Goal: Task Accomplishment & Management: Complete application form

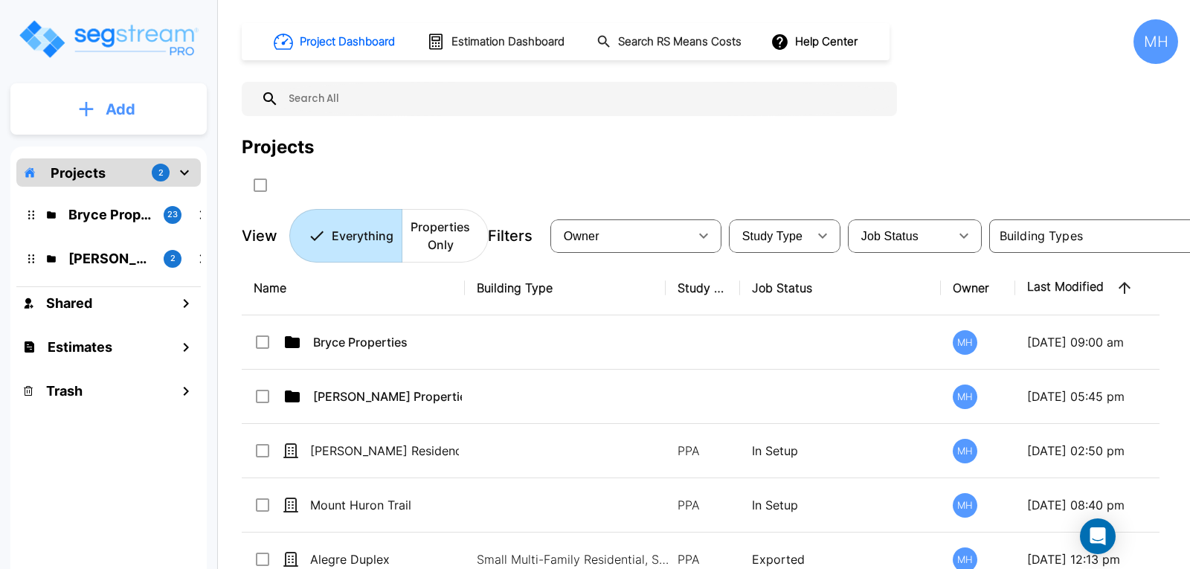
click at [126, 100] on p "Add" at bounding box center [121, 109] width 30 height 22
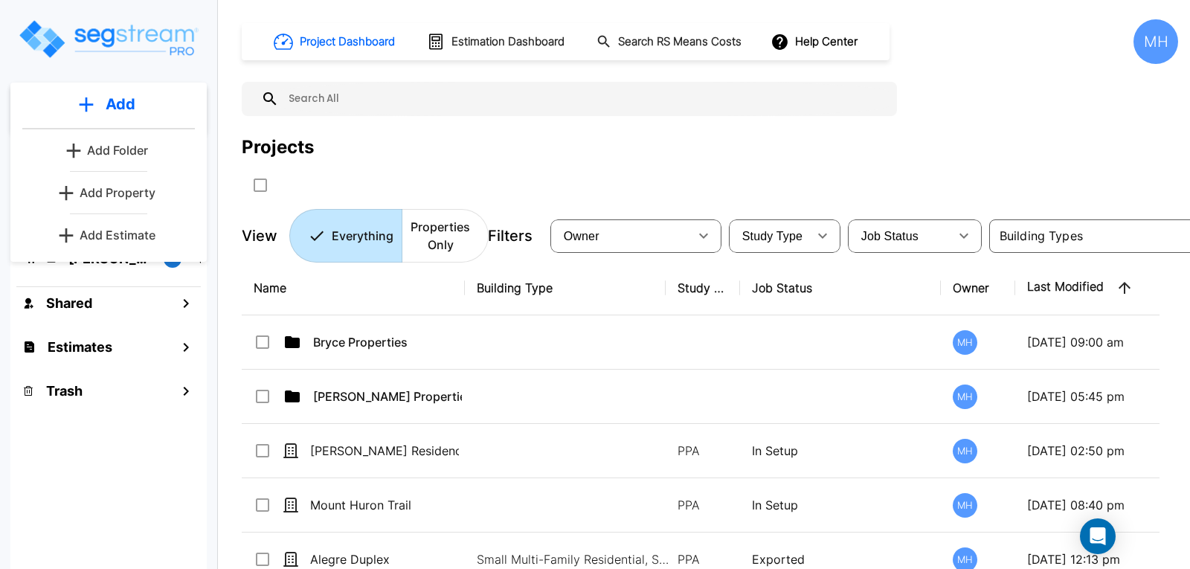
click at [90, 236] on p "Add Estimate" at bounding box center [118, 235] width 76 height 18
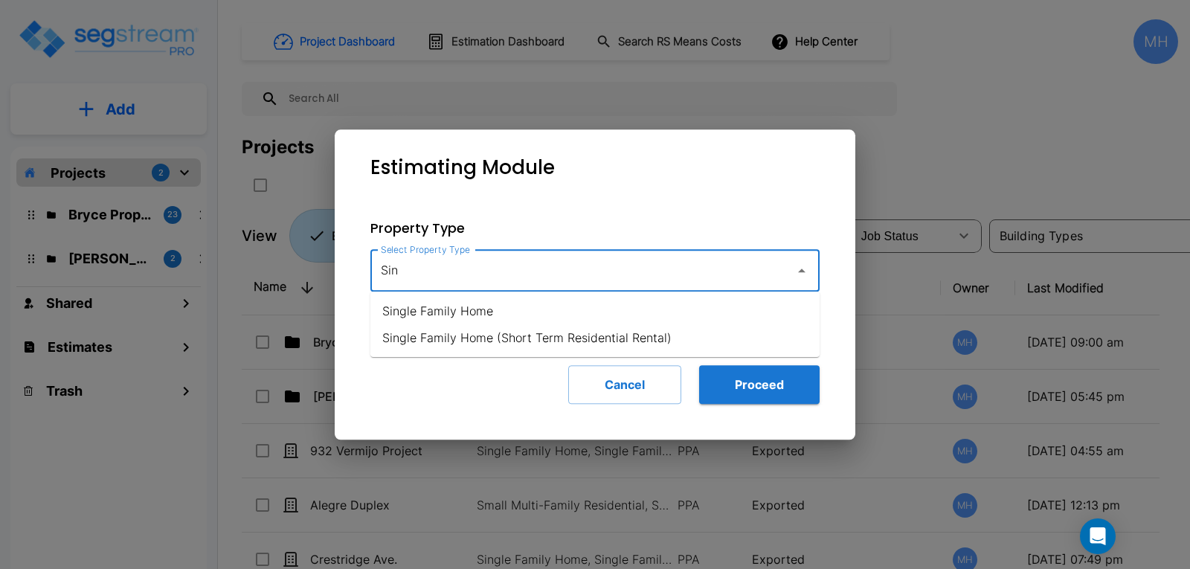
click at [475, 314] on li "Single Family Home" at bounding box center [595, 311] width 449 height 27
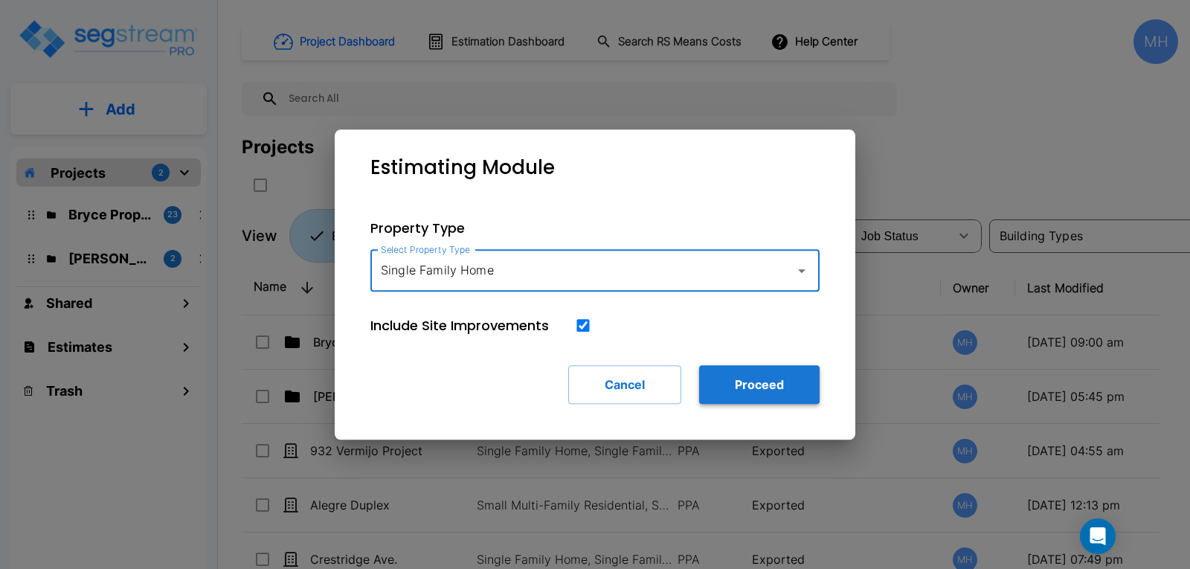
type input "Single Family Home"
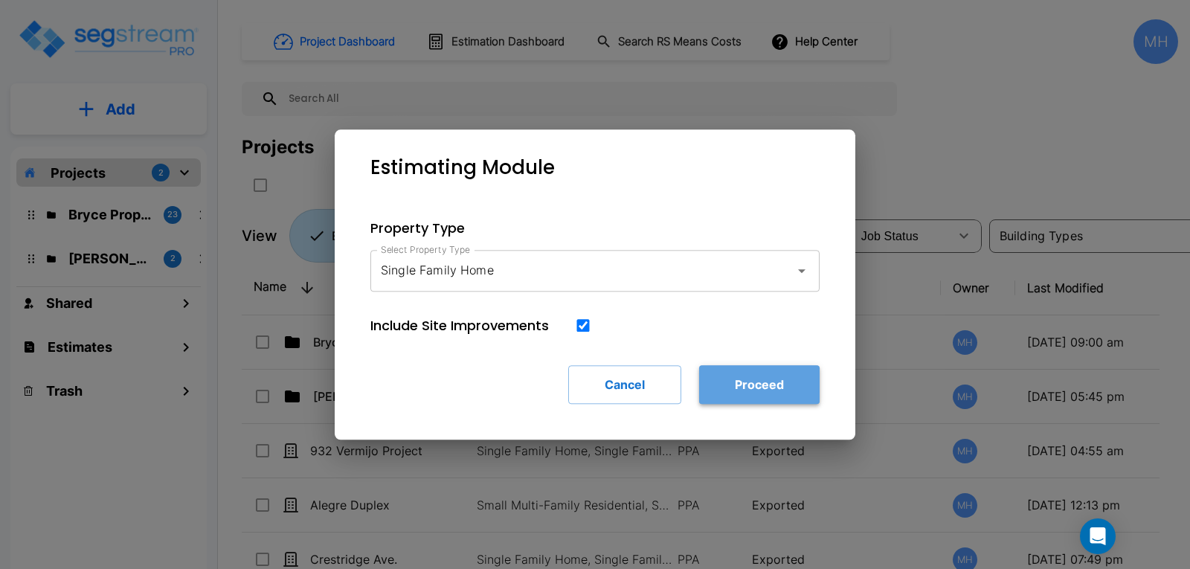
click at [772, 384] on button "Proceed" at bounding box center [759, 384] width 121 height 39
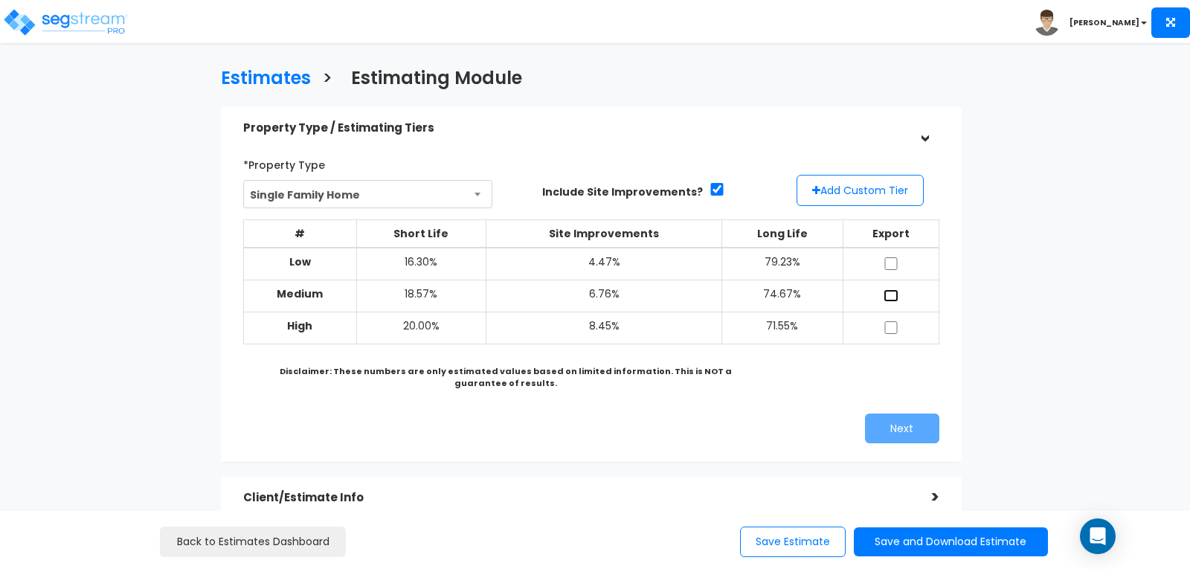
click at [890, 291] on input "checkbox" at bounding box center [891, 295] width 15 height 13
checkbox input "true"
click at [891, 326] on input "checkbox" at bounding box center [891, 327] width 15 height 13
checkbox input "true"
click at [888, 292] on input "checkbox" at bounding box center [891, 295] width 15 height 13
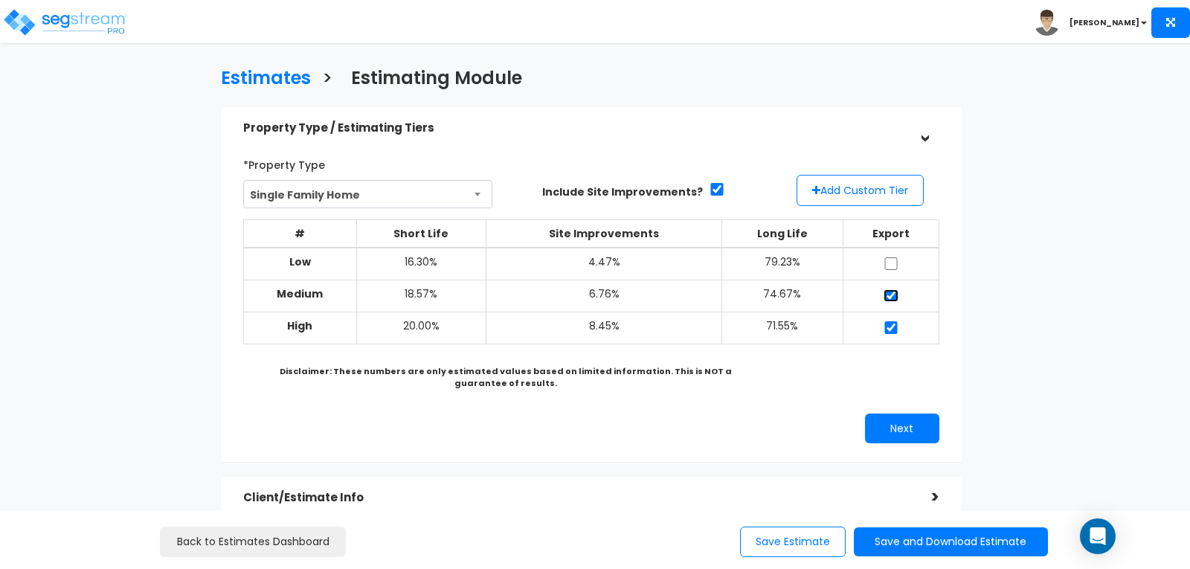
checkbox input "false"
click at [883, 424] on button "Next" at bounding box center [902, 429] width 74 height 30
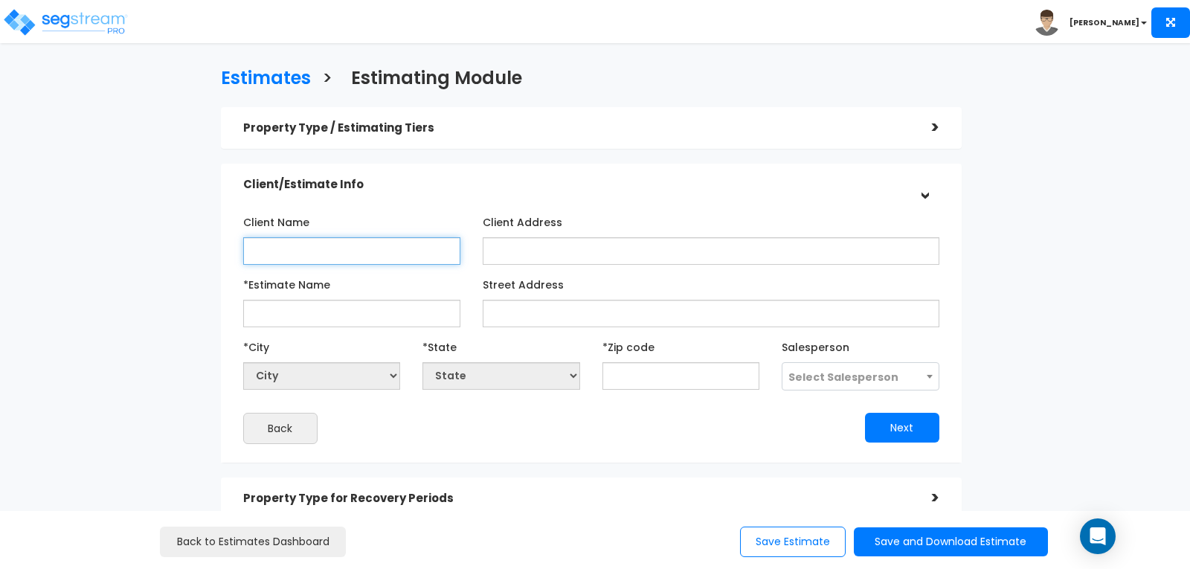
click at [407, 253] on input "Client Name" at bounding box center [351, 251] width 217 height 28
type input "[PERSON_NAME]"
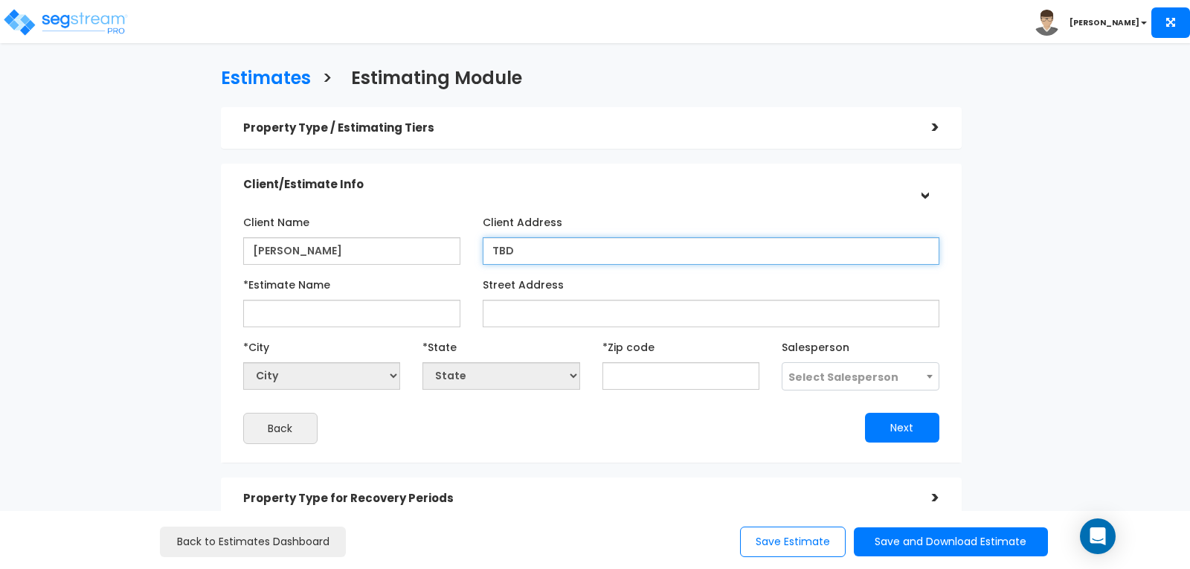
type input "TBD"
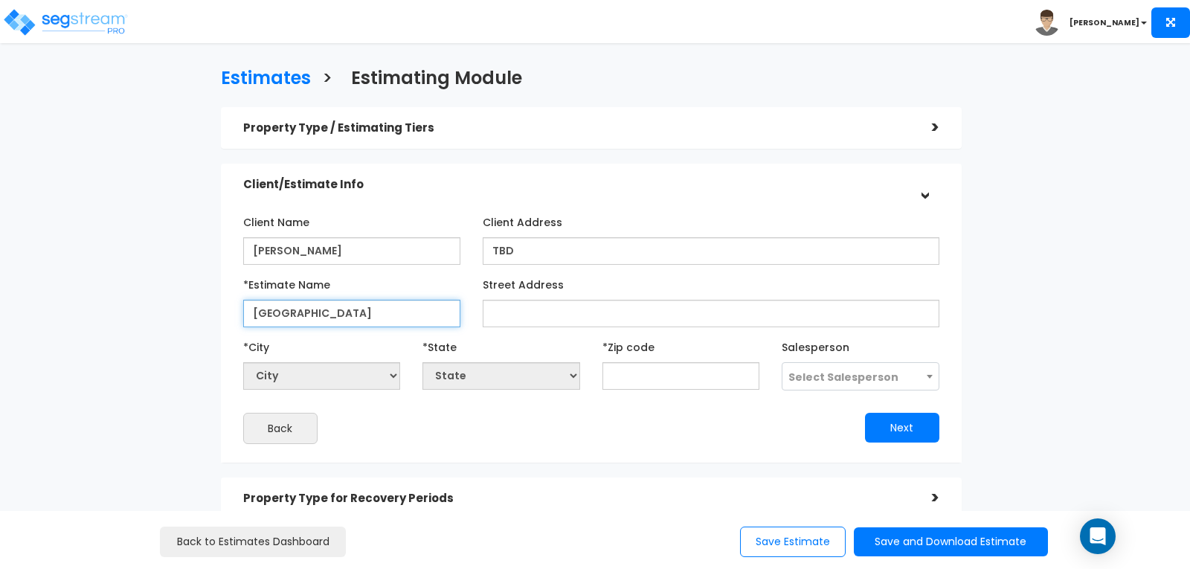
type input "Ivanhoe Street"
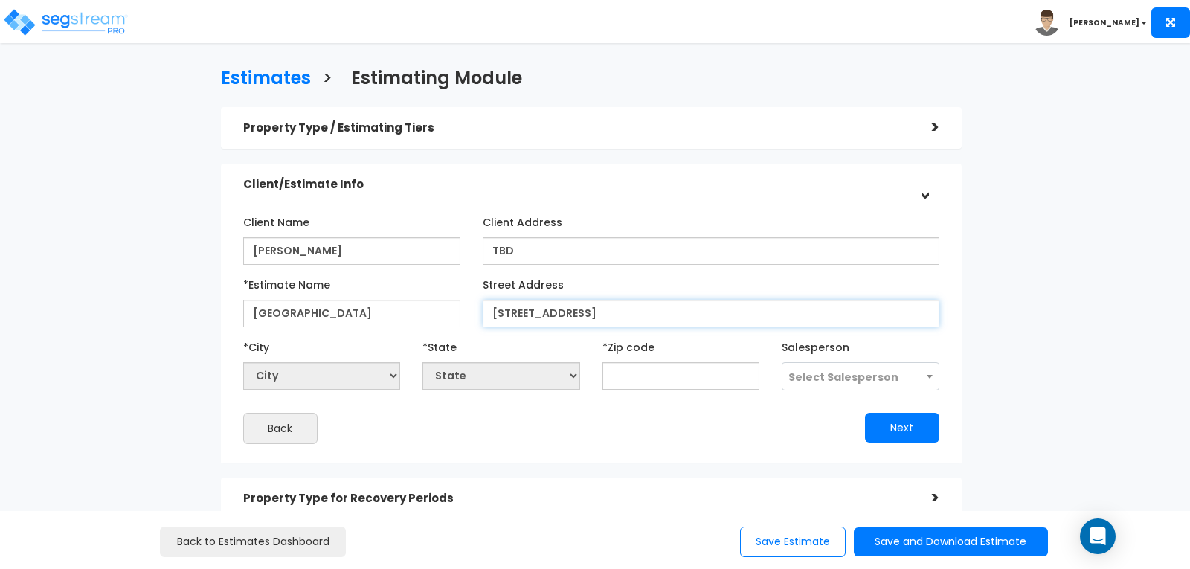
type input "8121 Ivanhoe Street"
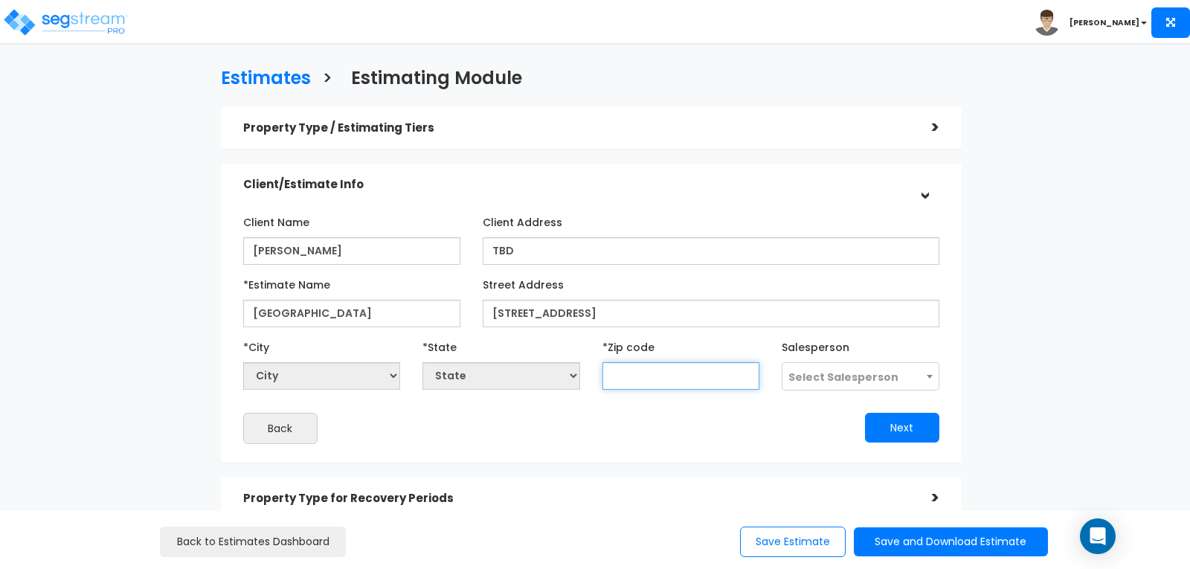
select select "National Average"
type input "800"
select select "CO"
type input "80022"
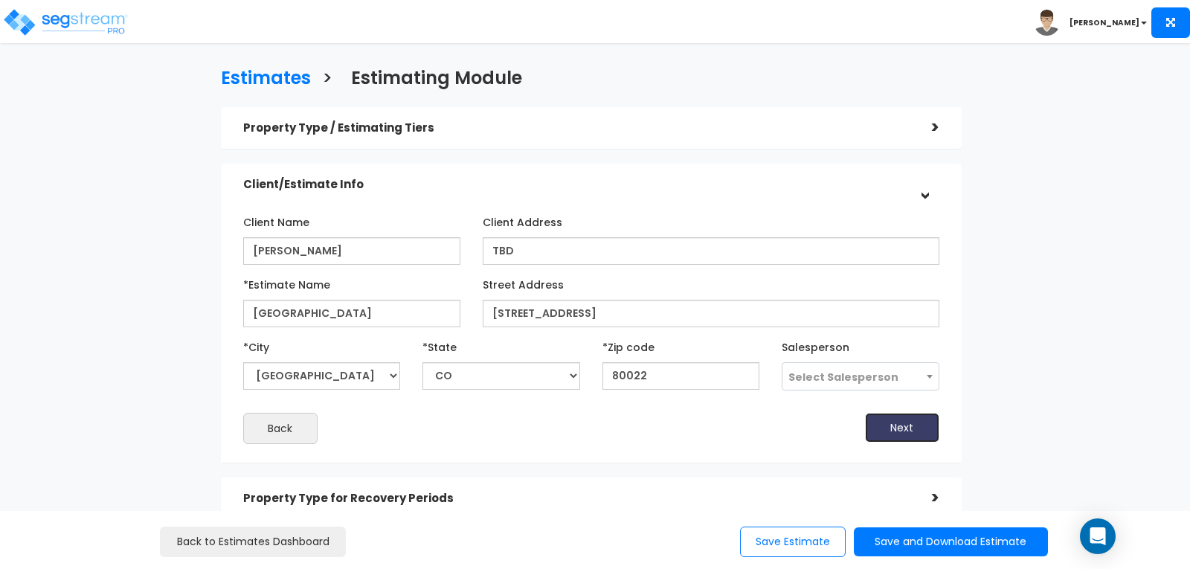
click at [897, 418] on button "Next" at bounding box center [902, 428] width 74 height 30
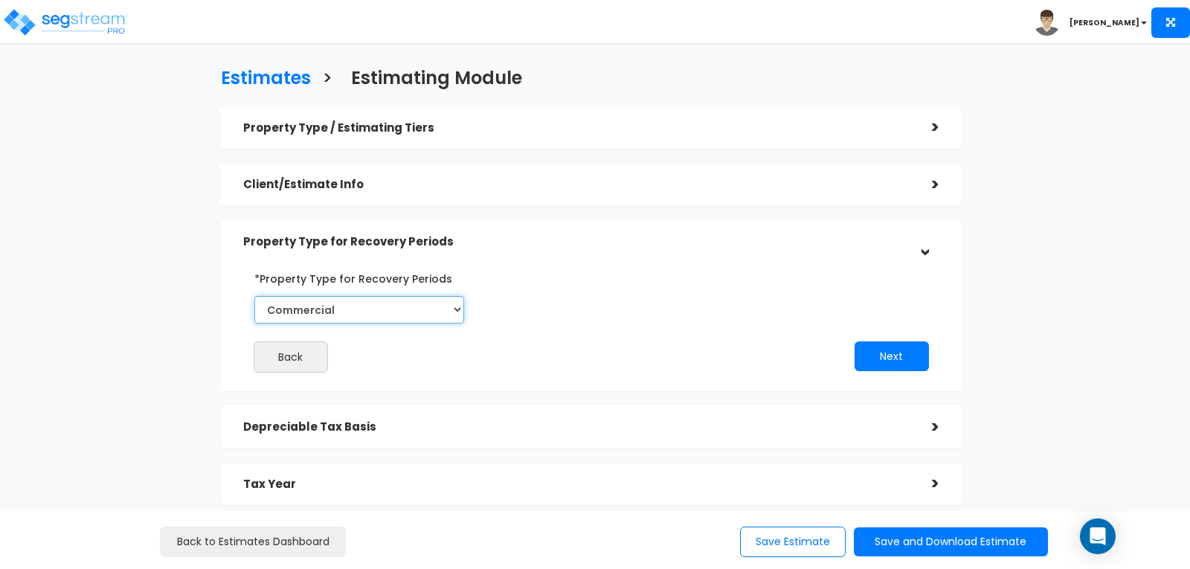
click at [457, 306] on select "Commercial Residential" at bounding box center [359, 310] width 210 height 28
select select "Residential"
click at [254, 296] on select "Commercial Residential" at bounding box center [359, 310] width 210 height 28
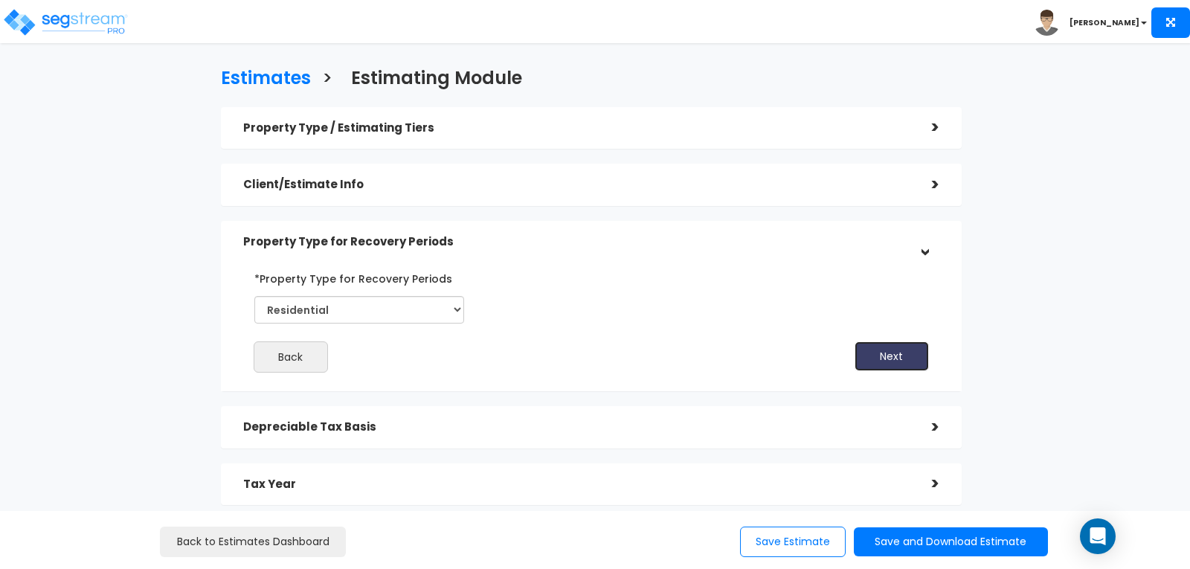
click at [884, 356] on button "Next" at bounding box center [892, 357] width 74 height 30
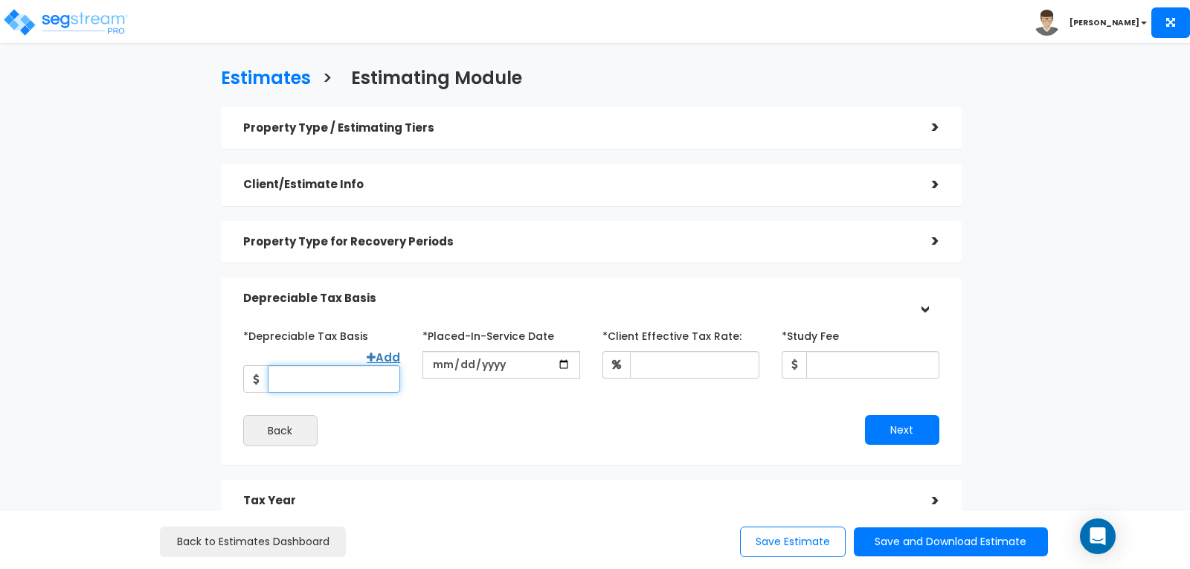
click at [353, 365] on input "*Depreciable Tax Basis" at bounding box center [334, 379] width 132 height 28
type input "325,618"
type input "2024-08-01"
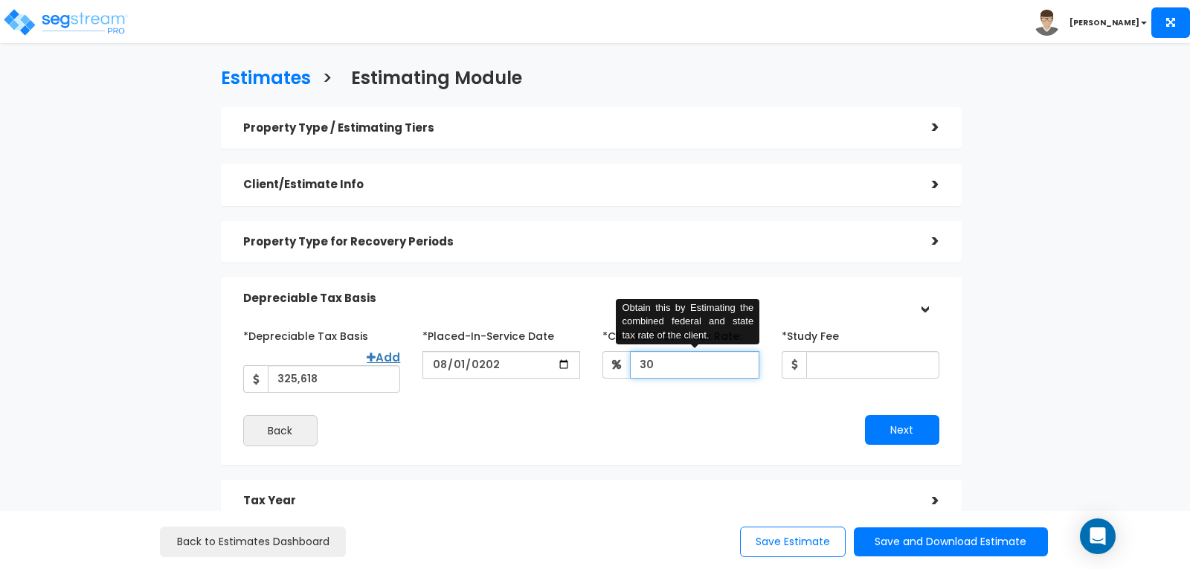
type input "30"
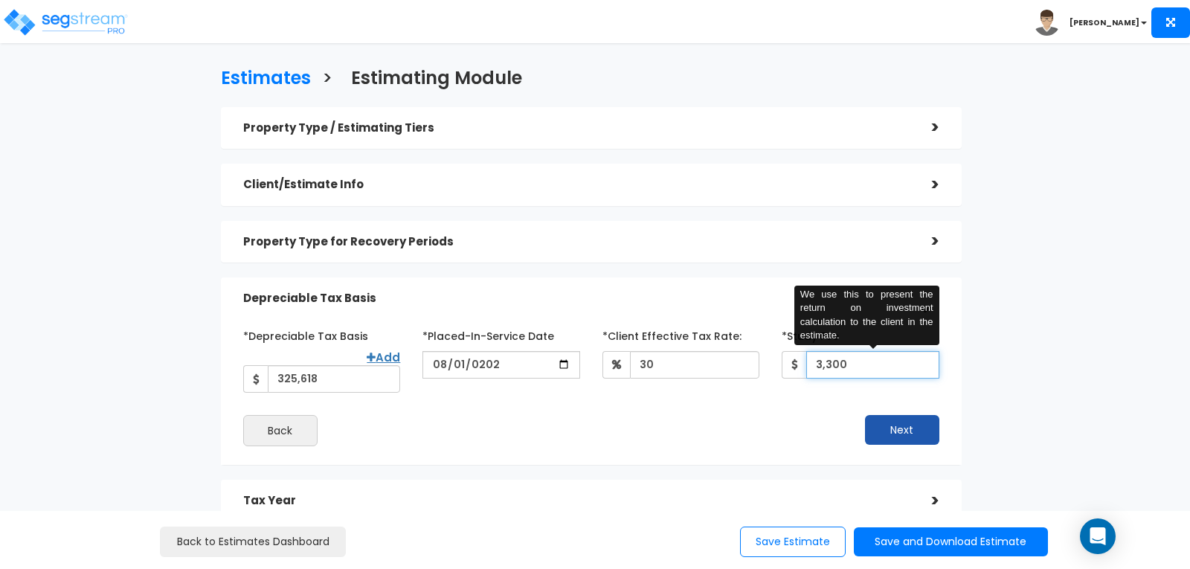
type input "3,300"
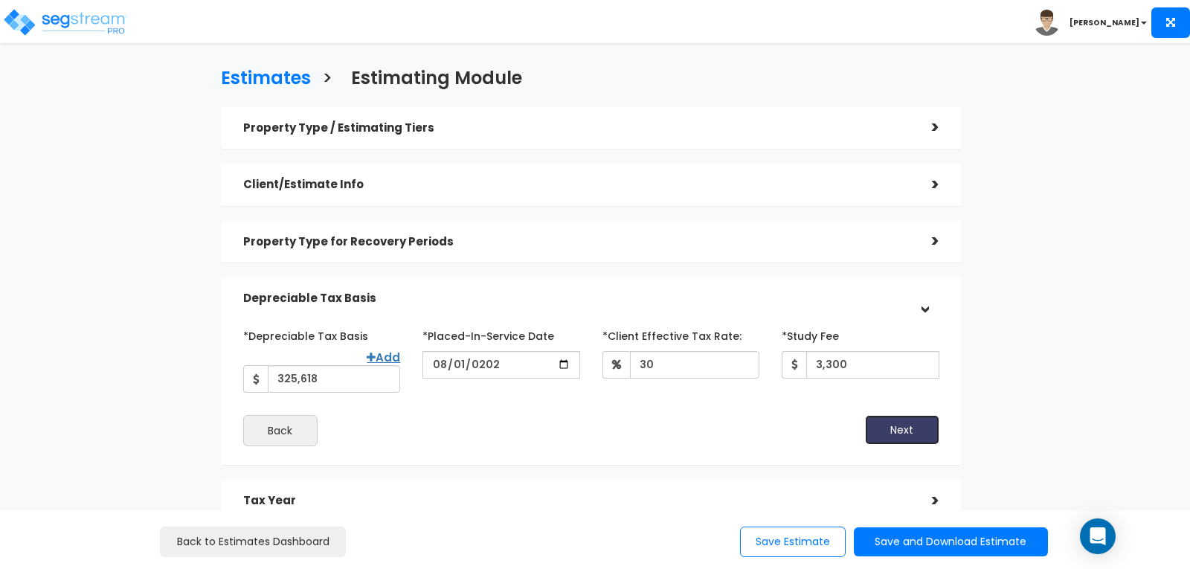
click at [882, 415] on button "Next" at bounding box center [902, 430] width 74 height 30
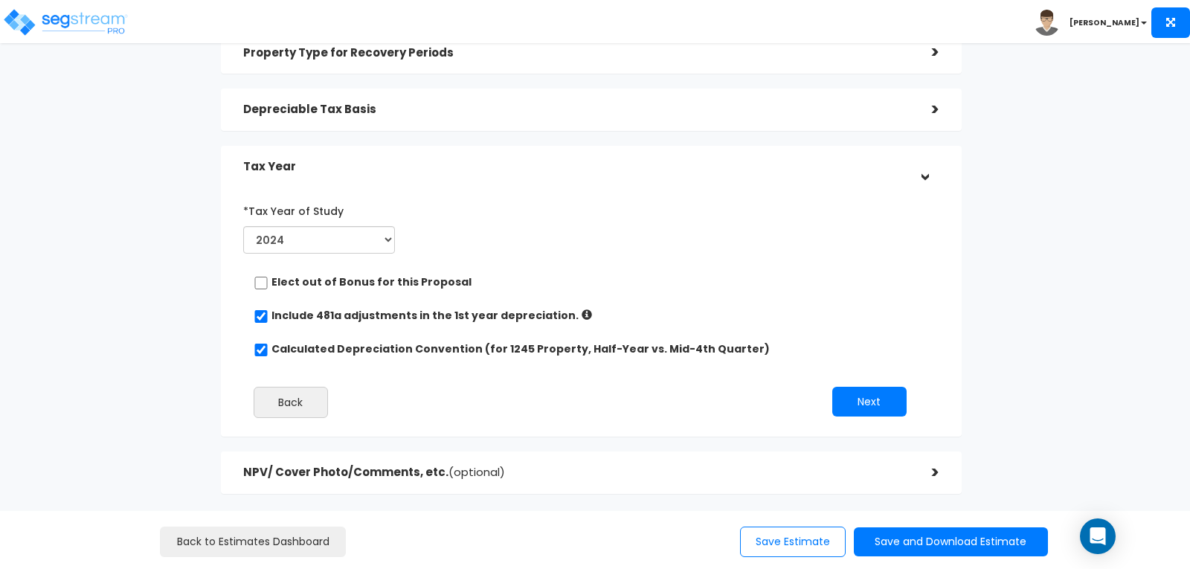
scroll to position [223, 0]
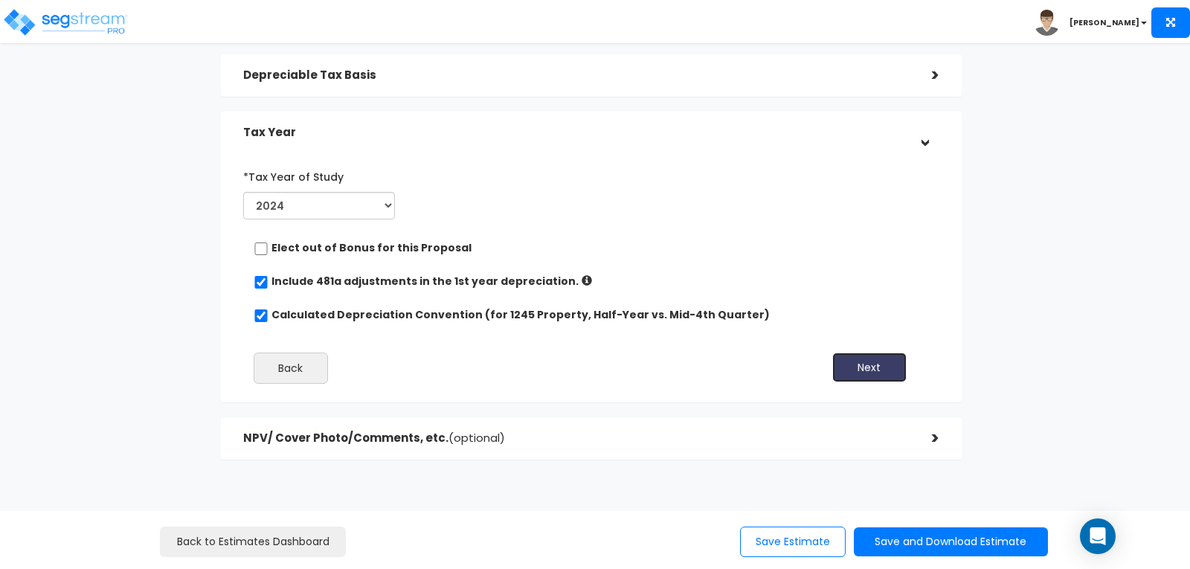
click at [872, 368] on button "Next" at bounding box center [870, 368] width 74 height 30
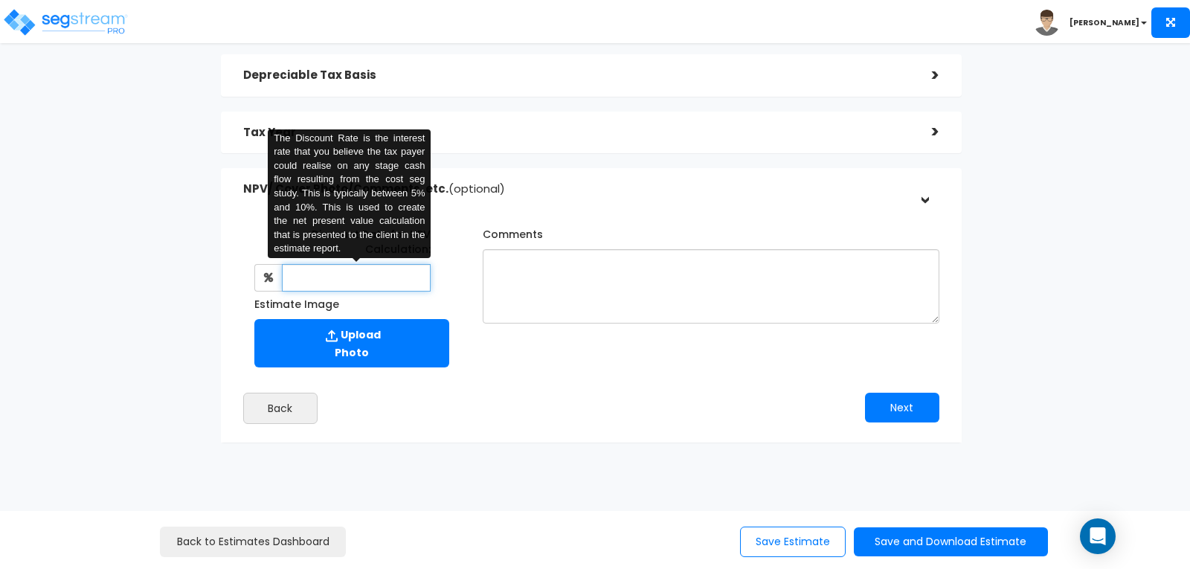
click at [363, 273] on input "text" at bounding box center [357, 278] width 150 height 28
type input "8"
click at [584, 394] on div "Back" at bounding box center [411, 408] width 359 height 31
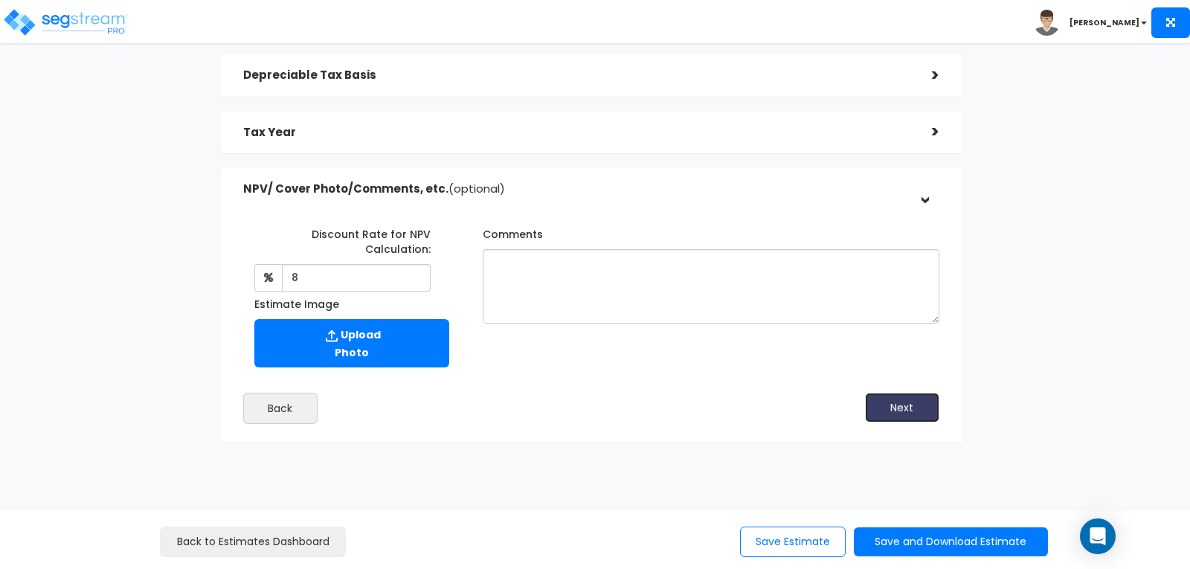
click at [879, 401] on button "Next" at bounding box center [902, 408] width 74 height 30
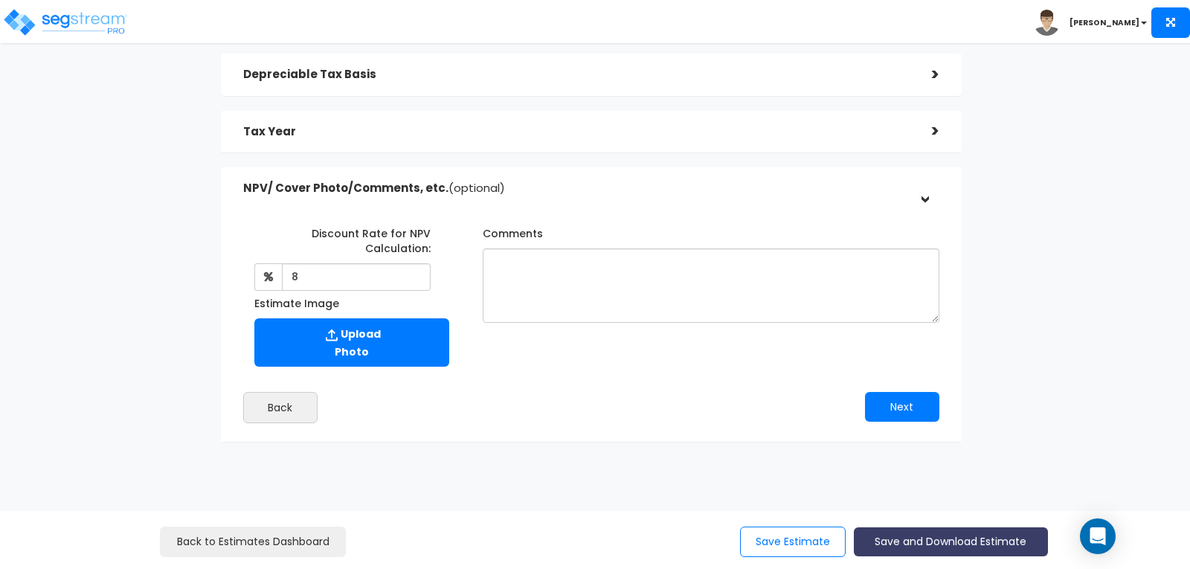
click at [923, 537] on button "Save and Download Estimate" at bounding box center [951, 542] width 194 height 29
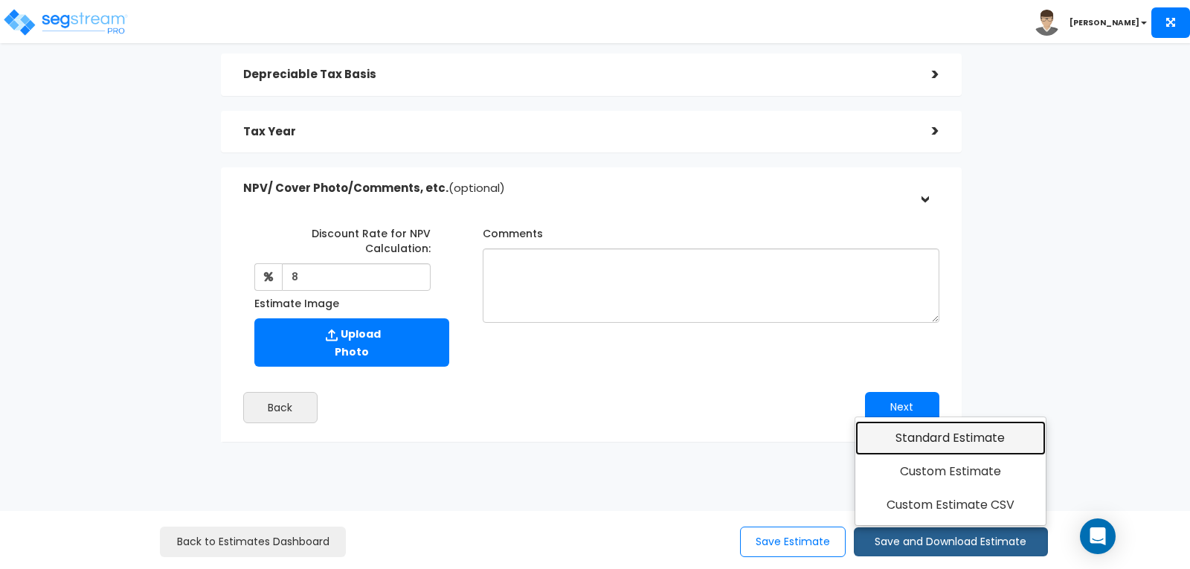
click at [904, 438] on link "Standard Estimate" at bounding box center [951, 438] width 191 height 34
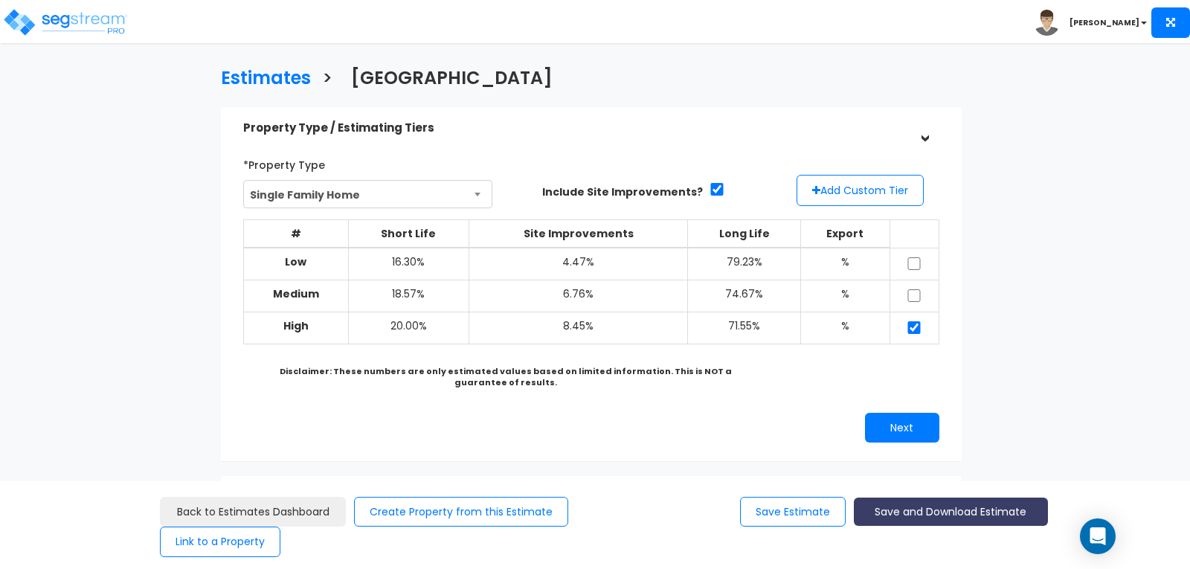
click at [907, 504] on button "Save and Download Estimate" at bounding box center [951, 512] width 194 height 29
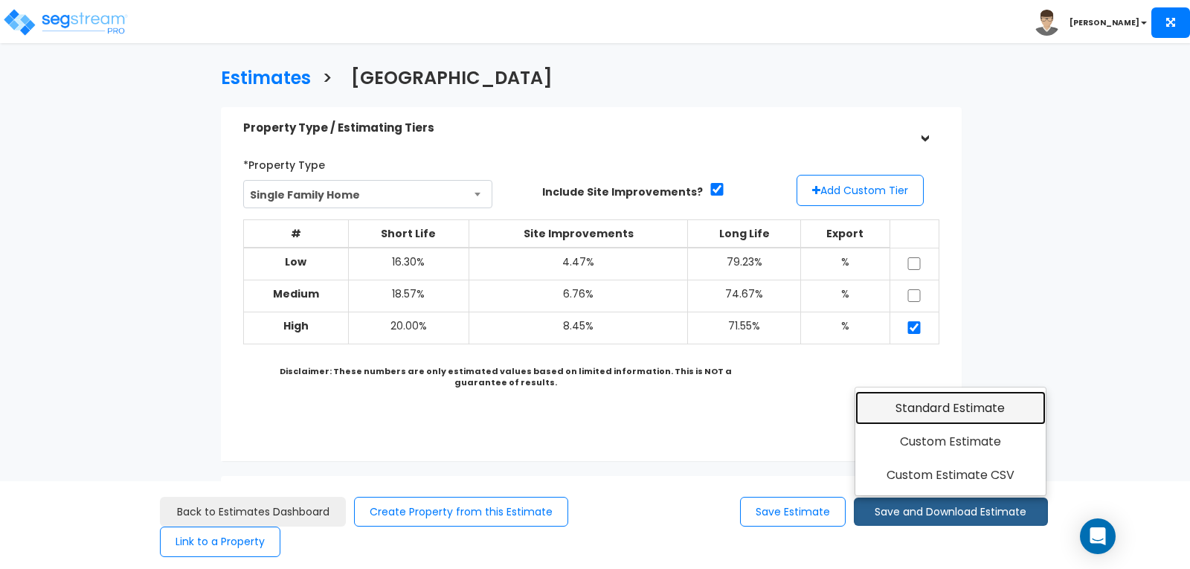
click at [917, 400] on link "Standard Estimate" at bounding box center [951, 408] width 191 height 34
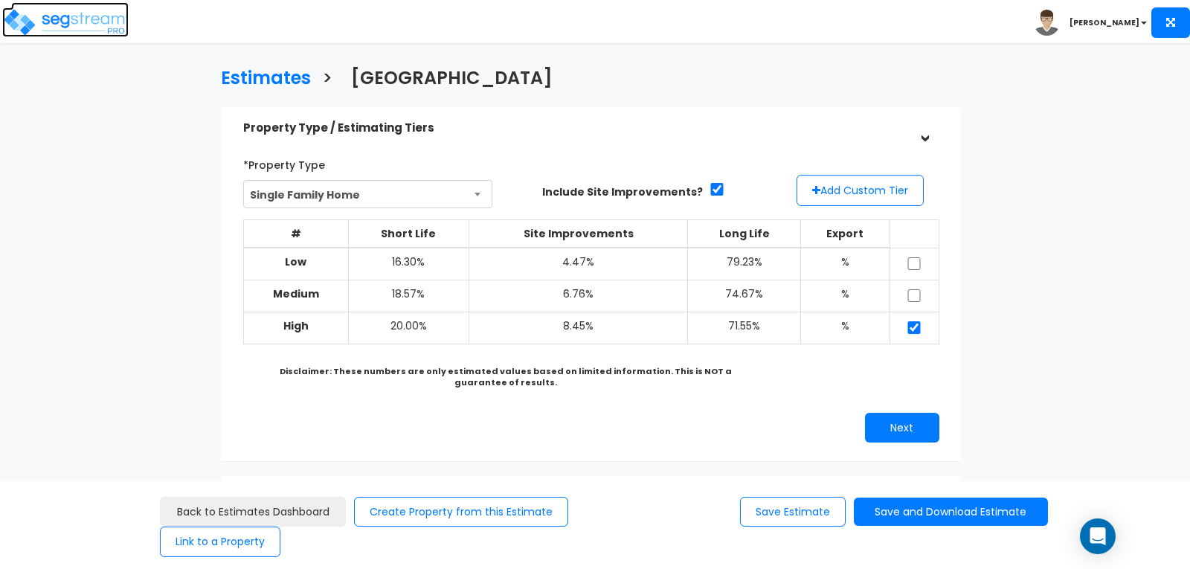
click at [89, 26] on img at bounding box center [65, 22] width 126 height 30
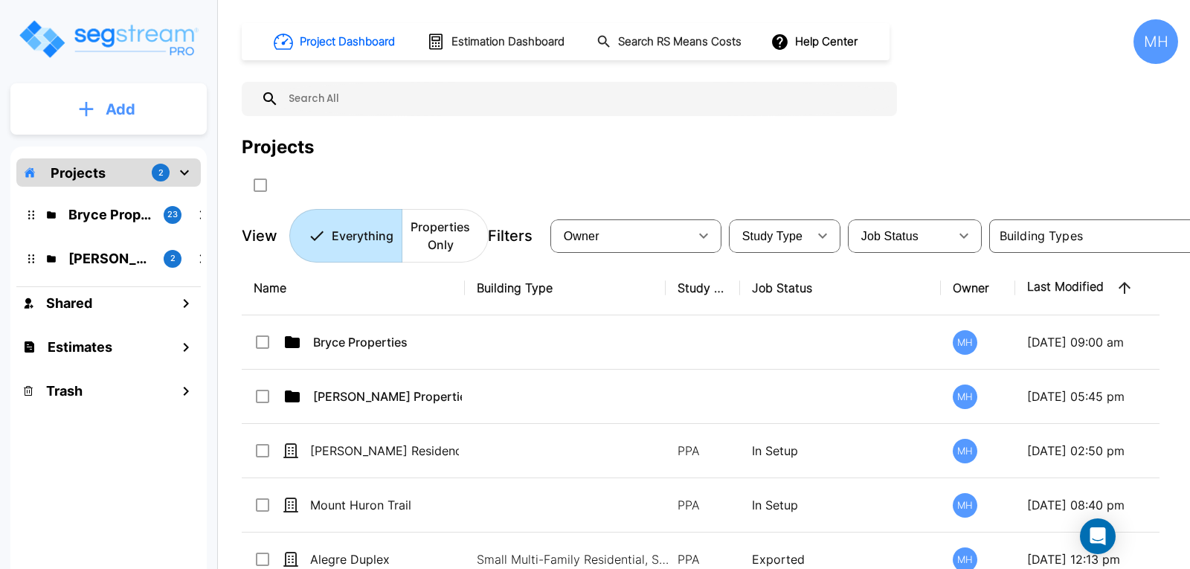
click at [122, 106] on p "Add" at bounding box center [121, 109] width 30 height 22
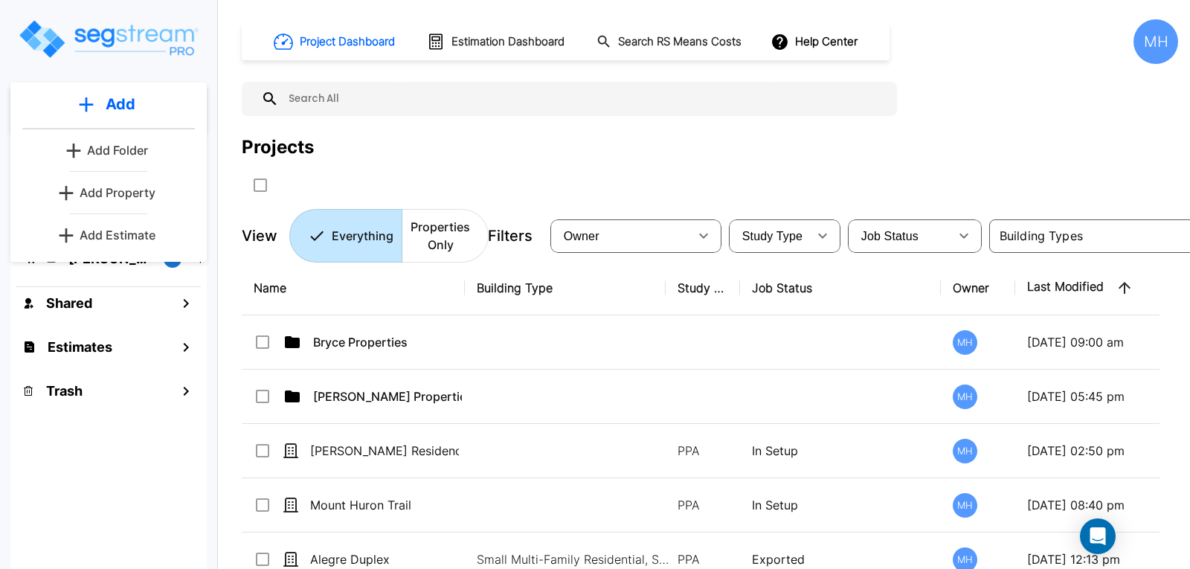
click at [132, 234] on p "Add Estimate" at bounding box center [118, 235] width 76 height 18
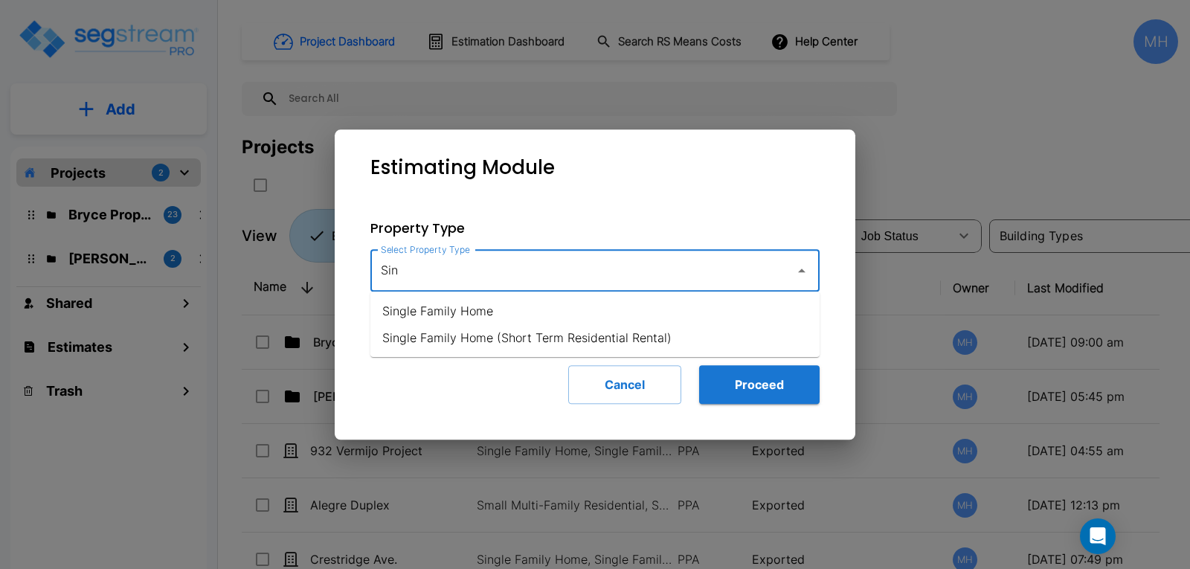
click at [432, 307] on li "Single Family Home" at bounding box center [595, 311] width 449 height 27
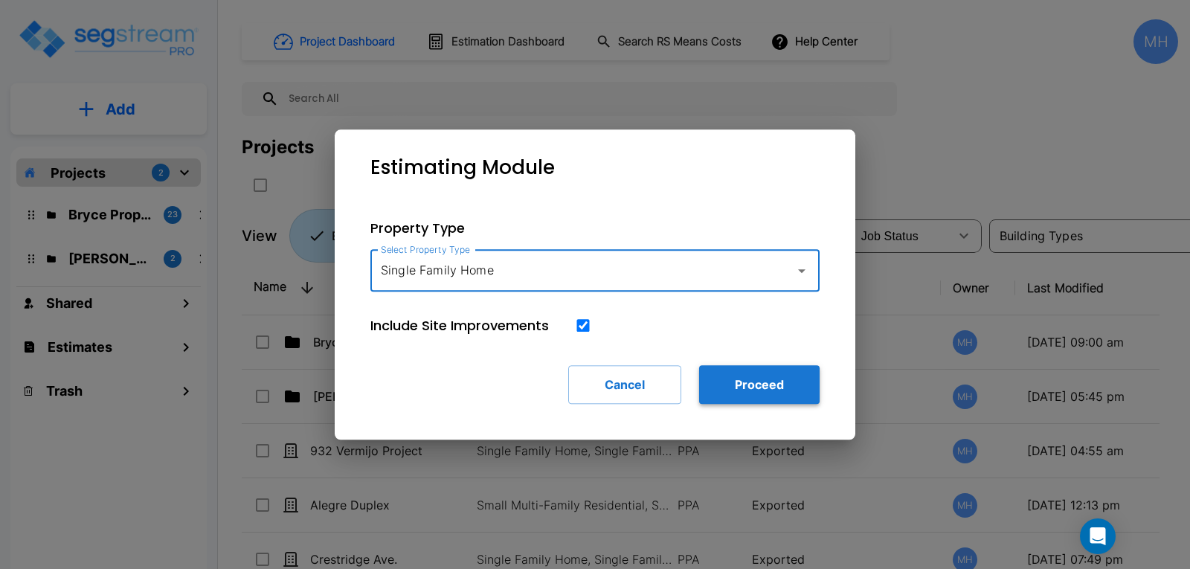
type input "Single Family Home"
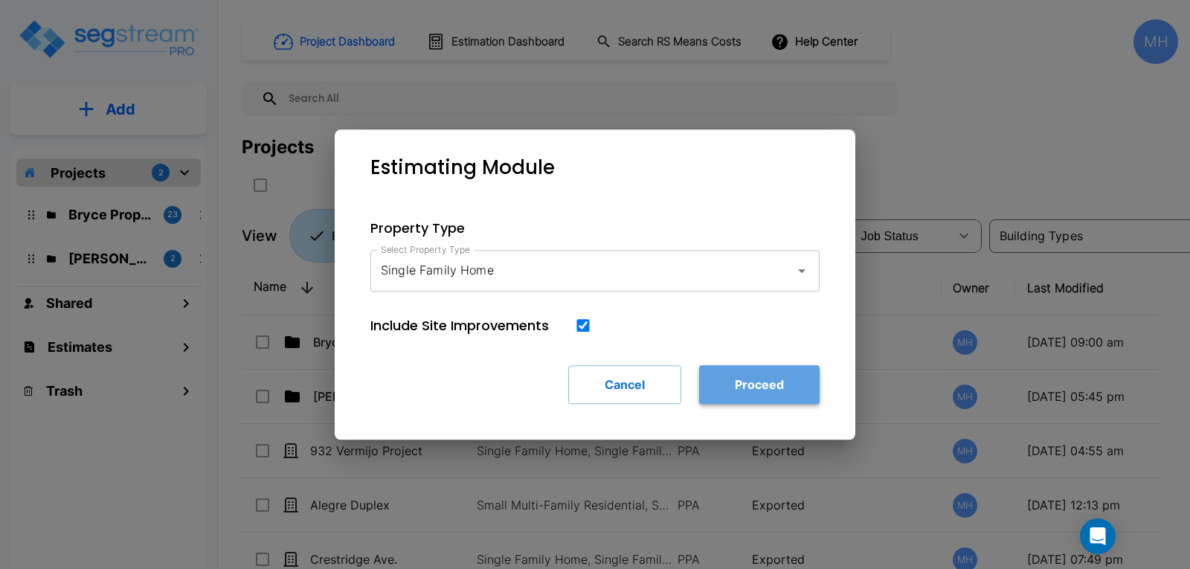
click at [740, 385] on button "Proceed" at bounding box center [759, 384] width 121 height 39
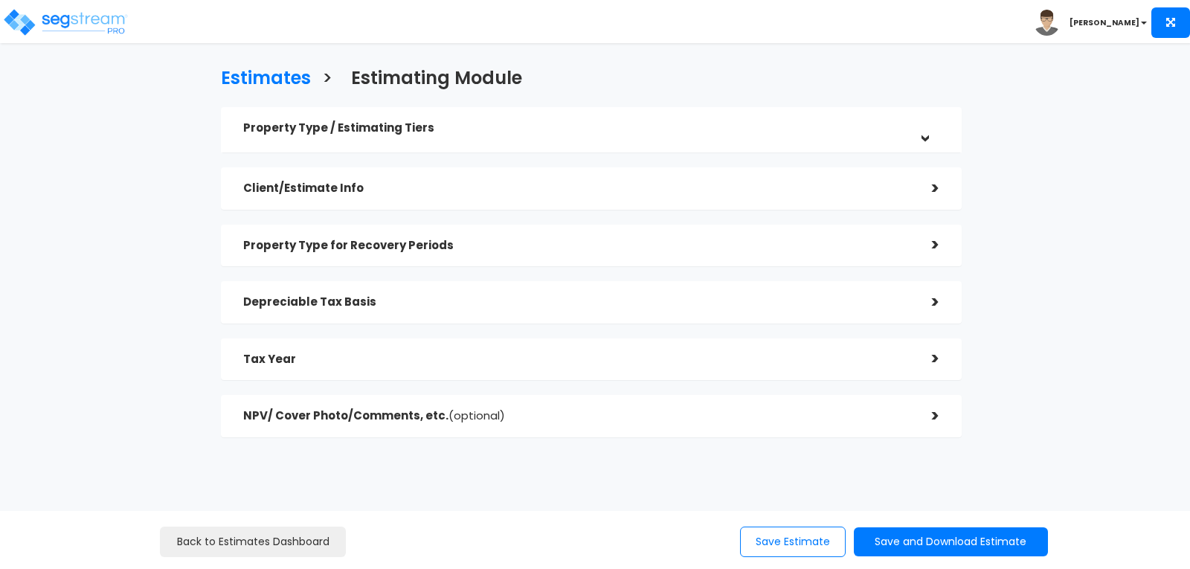
checkbox input "true"
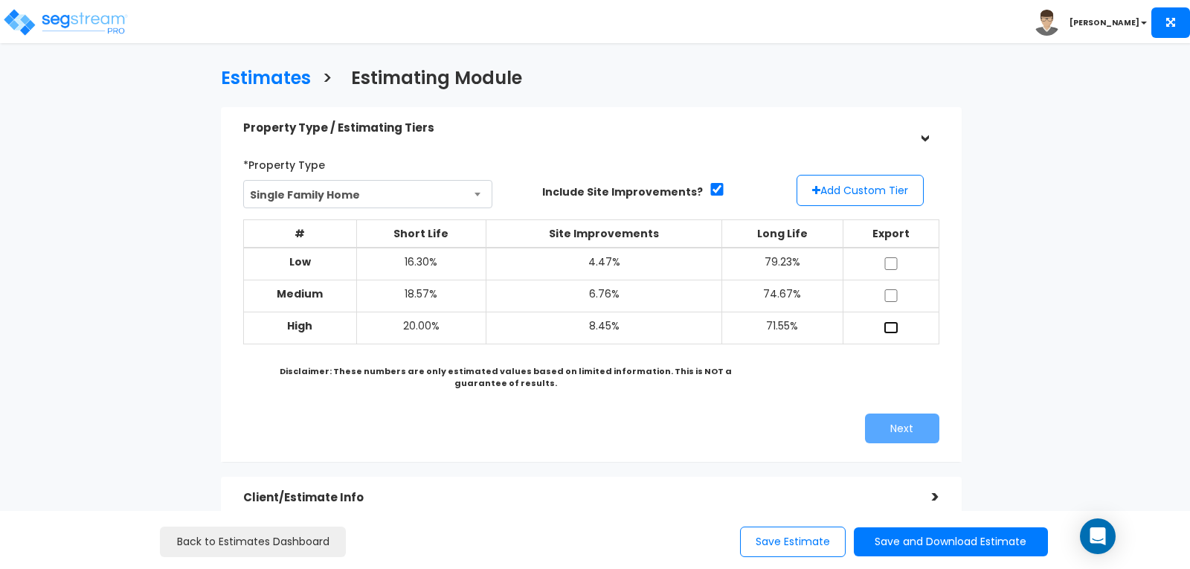
click at [894, 323] on input "checkbox" at bounding box center [891, 327] width 15 height 13
checkbox input "true"
click at [884, 421] on button "Next" at bounding box center [902, 429] width 74 height 30
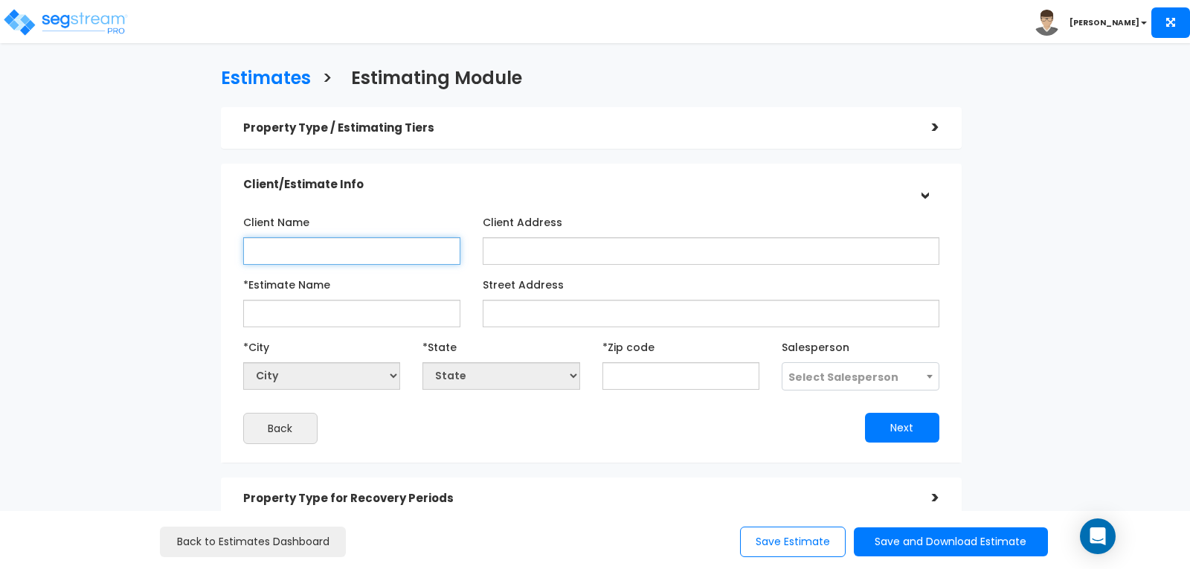
click at [375, 246] on input "Client Name" at bounding box center [351, 251] width 217 height 28
type input "[PERSON_NAME]"
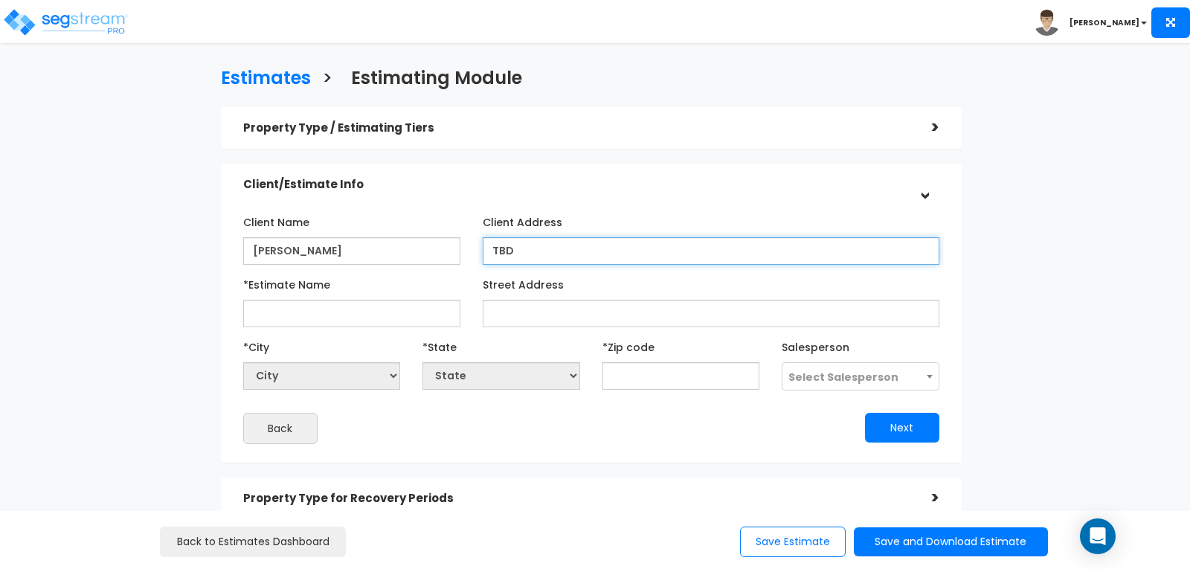
type input "TBD"
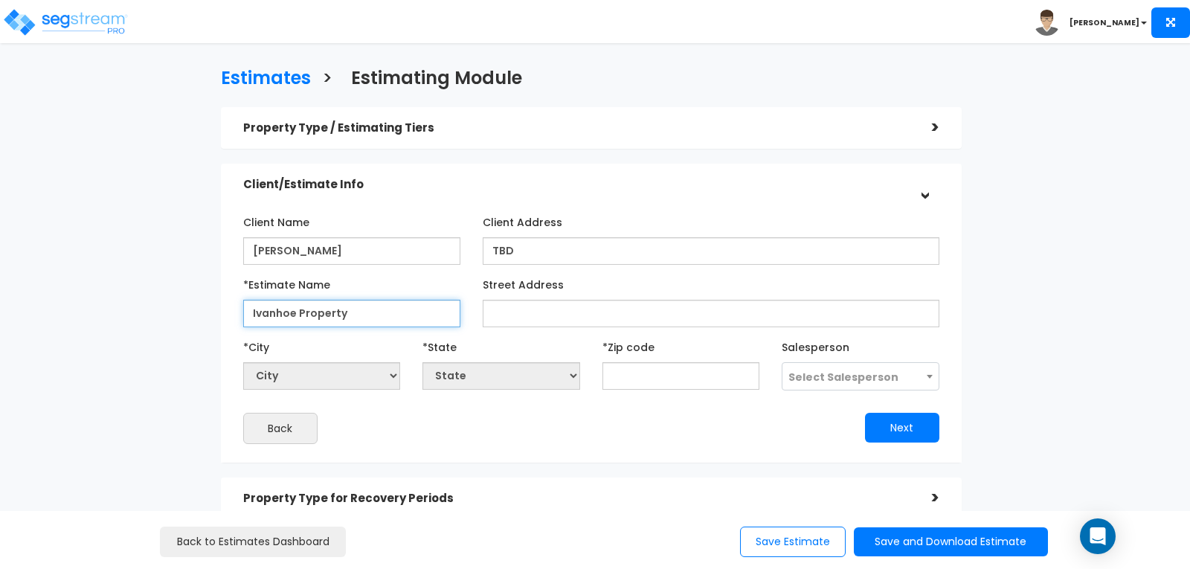
type input "Ivanhoe Property"
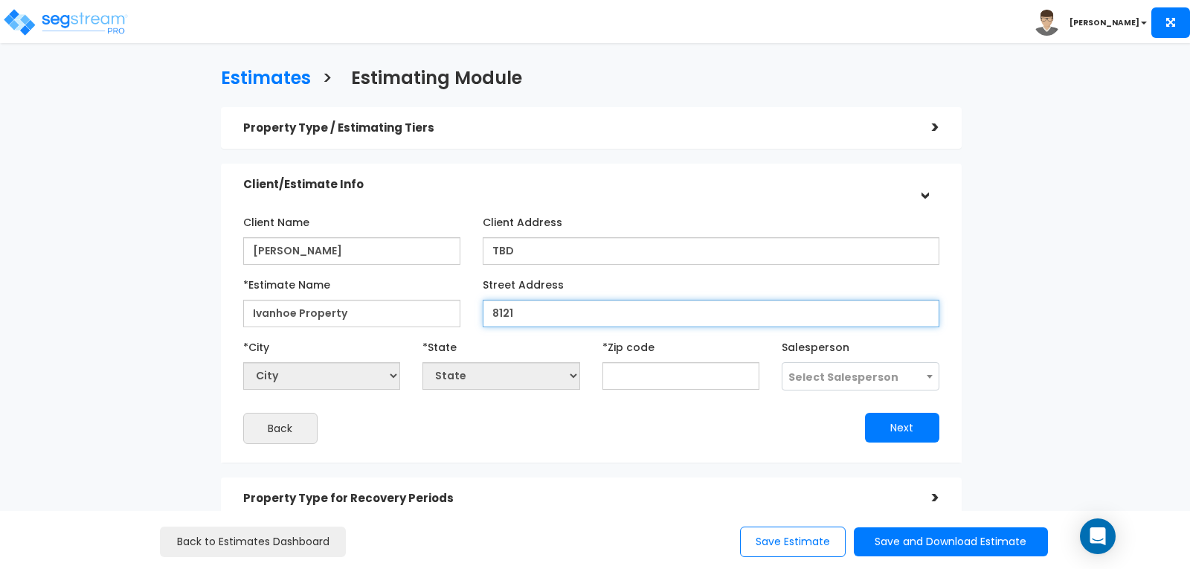
type input "8121"
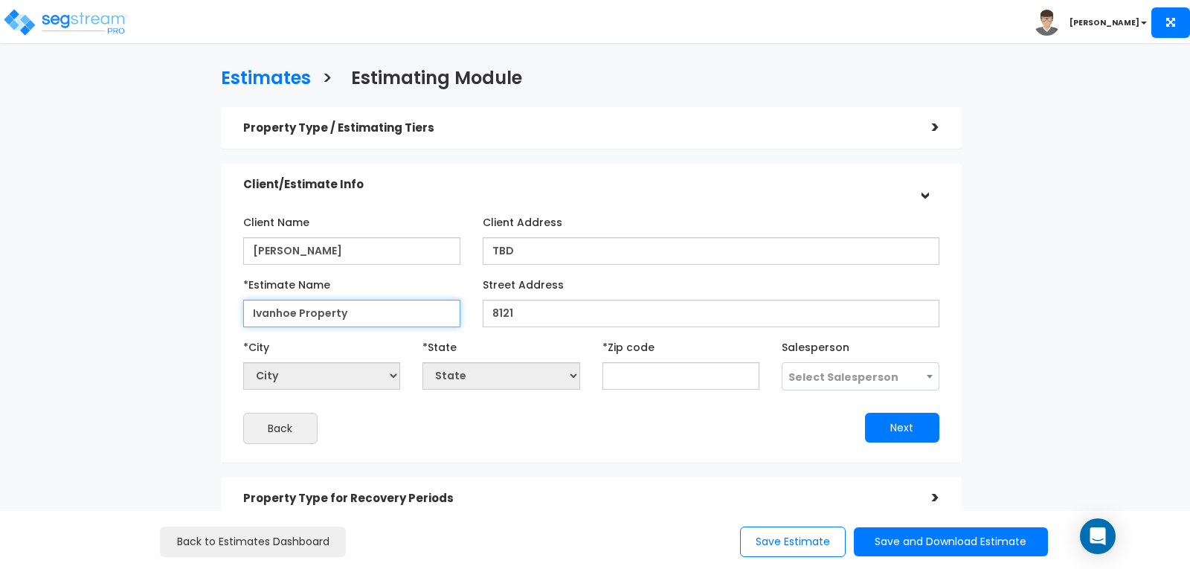
click at [295, 315] on input "Ivanhoe Property" at bounding box center [351, 314] width 217 height 28
type input "[GEOGRAPHIC_DATA] Property"
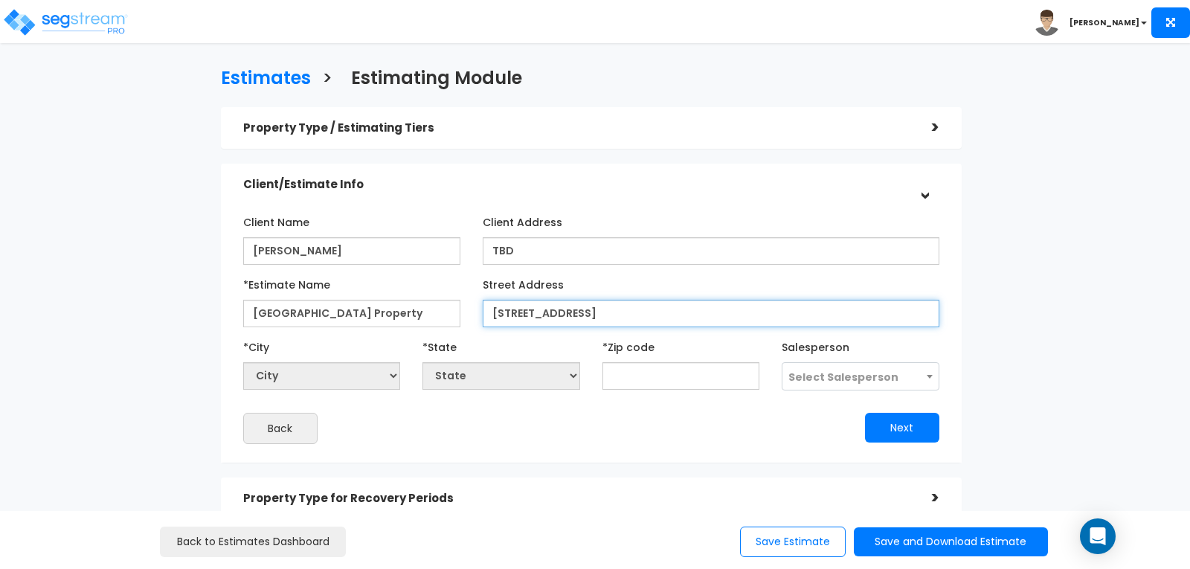
type input "[STREET_ADDRESS]"
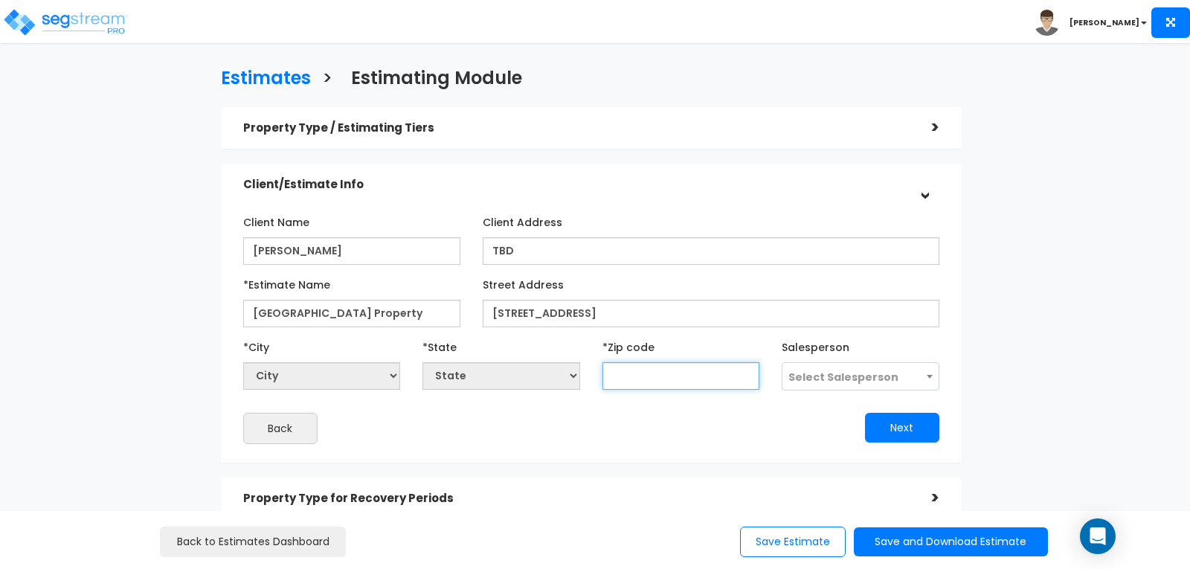
select select "National Average"
type input "80"
select select "CO"
type input "80601"
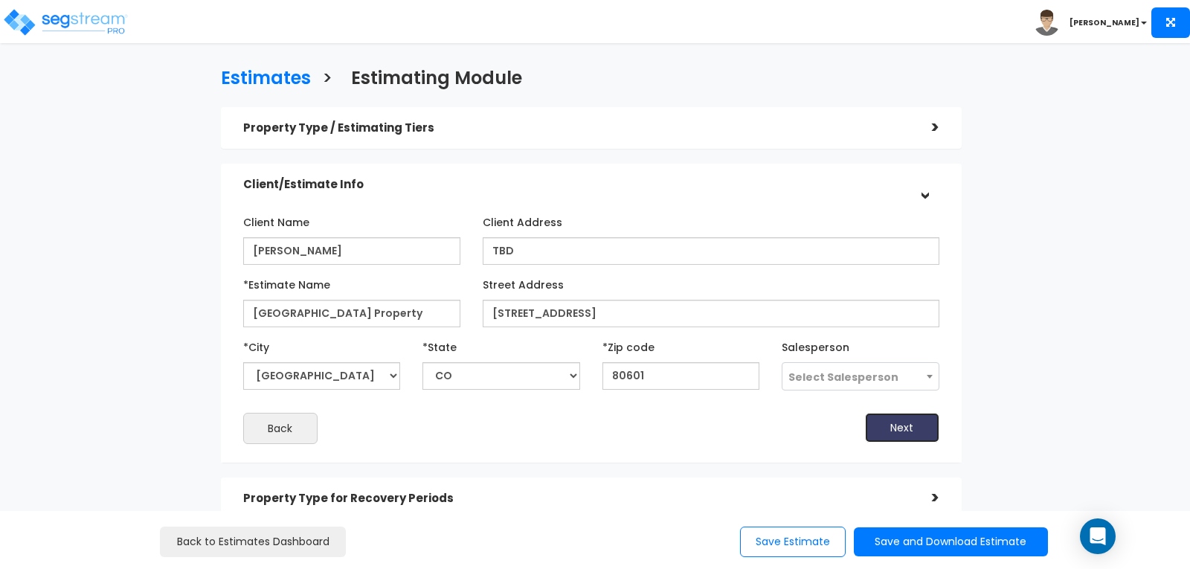
click at [909, 427] on button "Next" at bounding box center [902, 428] width 74 height 30
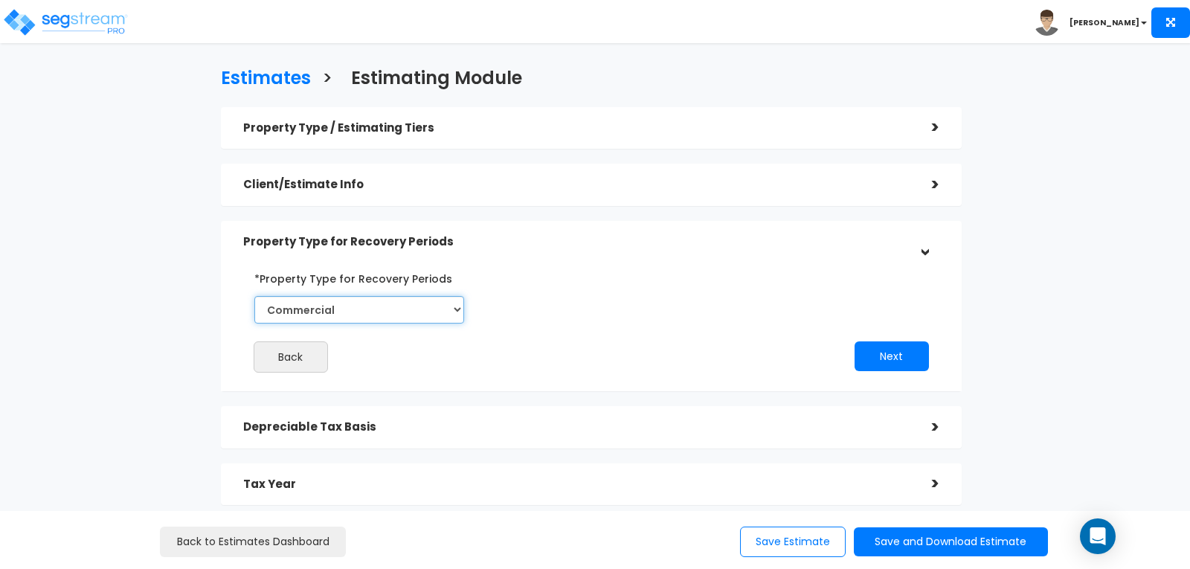
click at [456, 305] on select "Commercial Residential" at bounding box center [359, 310] width 210 height 28
select select "Residential"
click at [254, 296] on select "Commercial Residential" at bounding box center [359, 310] width 210 height 28
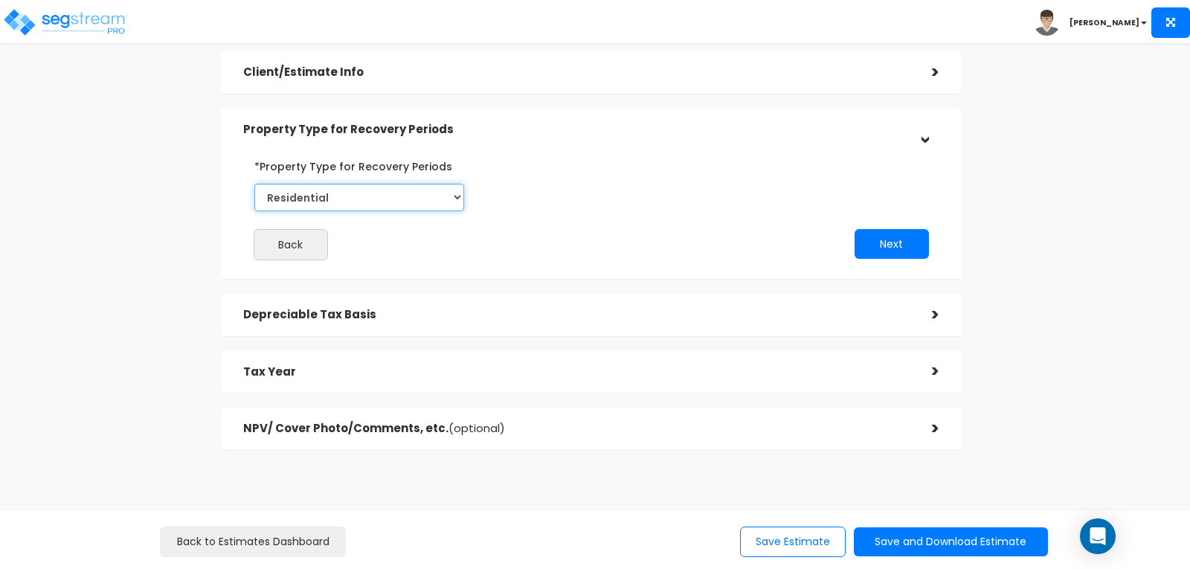
scroll to position [121, 0]
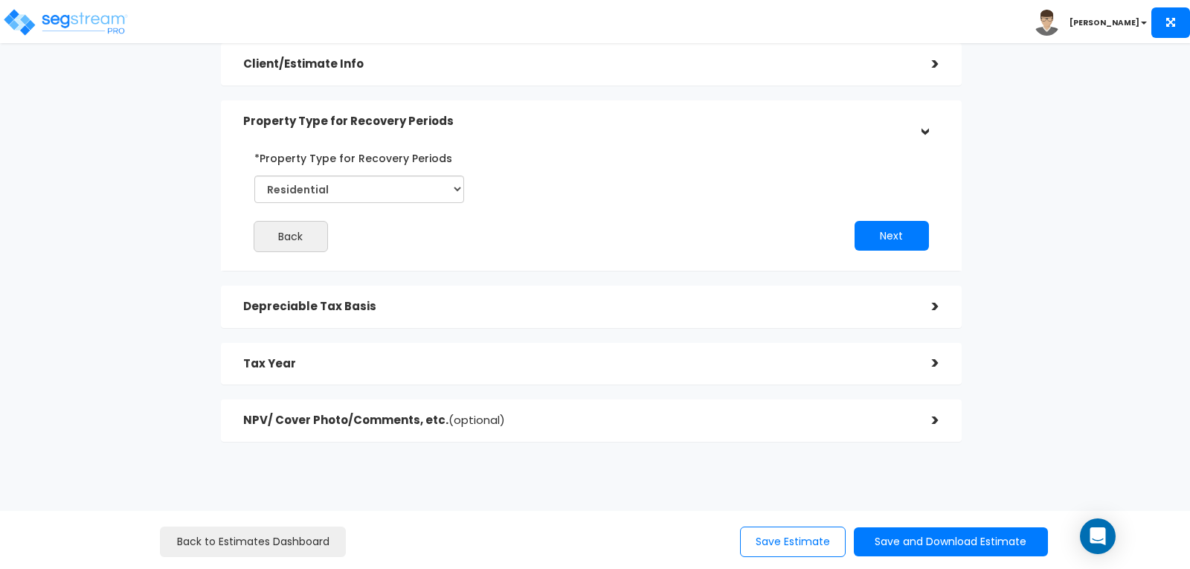
click at [934, 302] on div ">" at bounding box center [925, 306] width 30 height 23
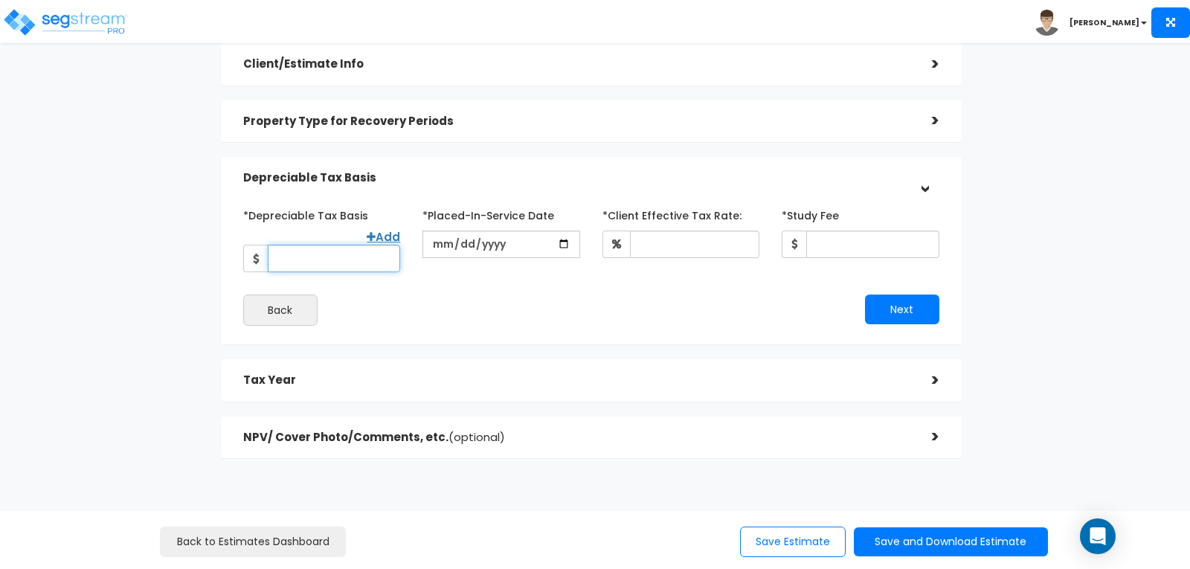
click at [322, 245] on input "*Depreciable Tax Basis" at bounding box center [334, 259] width 132 height 28
type input "329,634"
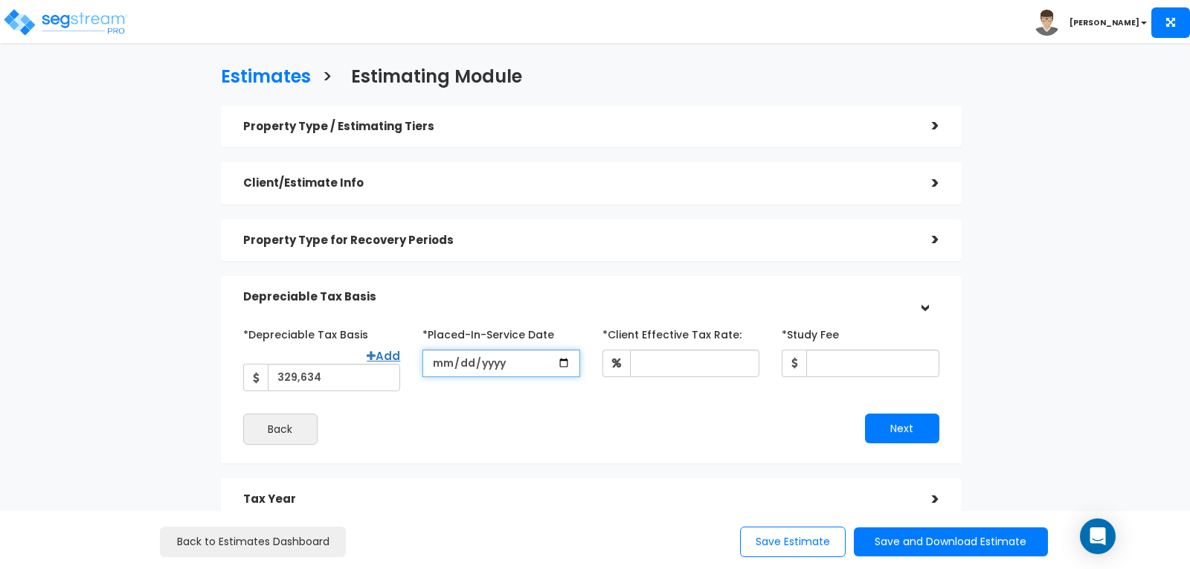
scroll to position [0, 0]
click at [936, 183] on div ">" at bounding box center [925, 184] width 30 height 23
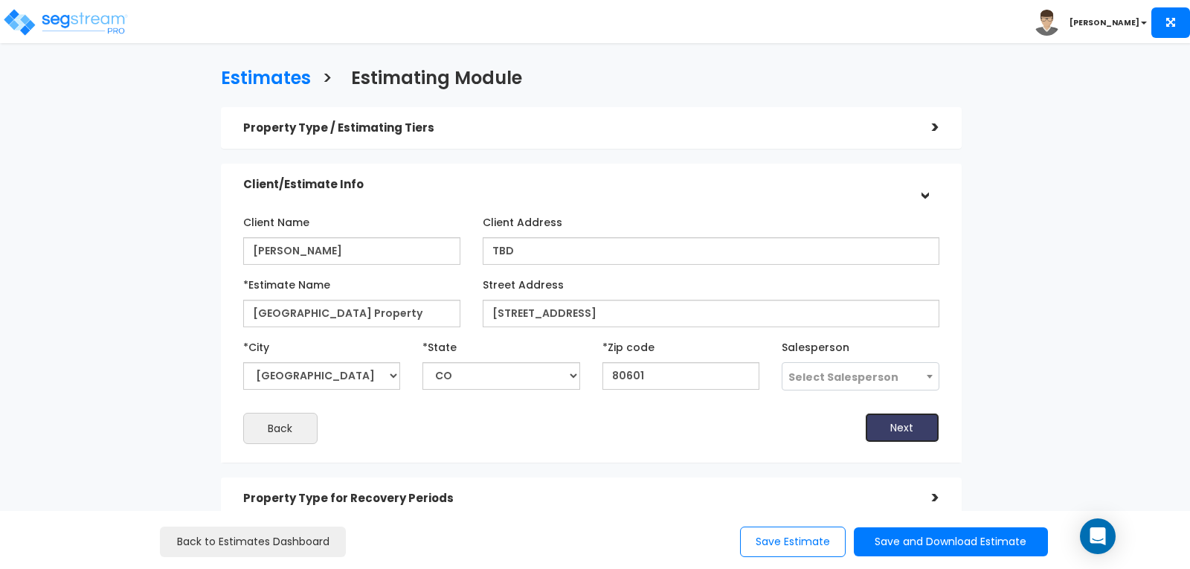
click at [902, 424] on button "Next" at bounding box center [902, 428] width 74 height 30
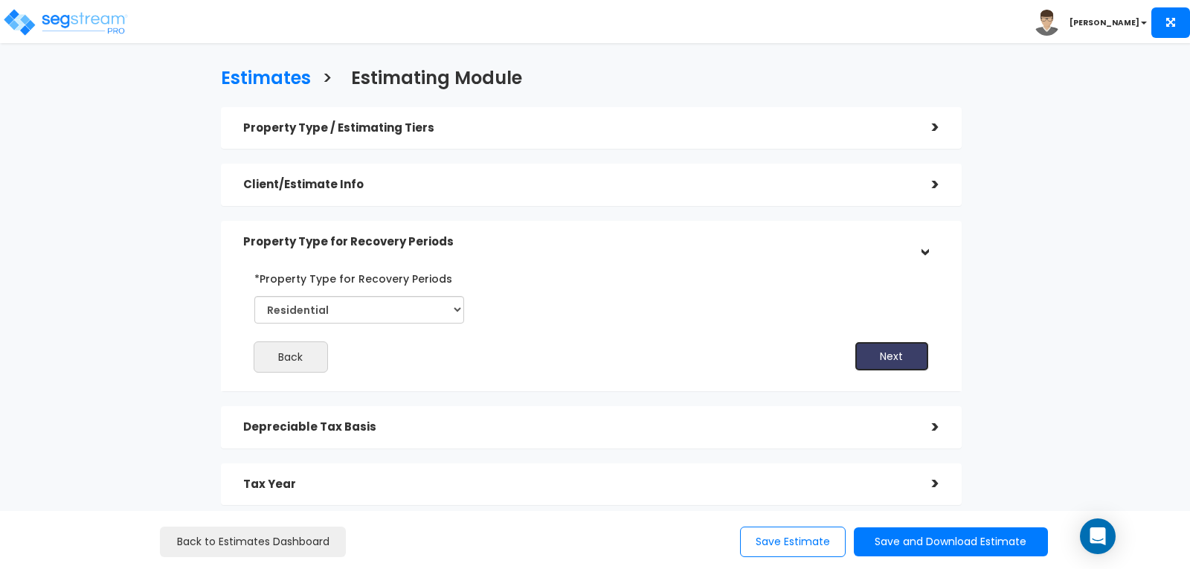
click at [905, 355] on button "Next" at bounding box center [892, 357] width 74 height 30
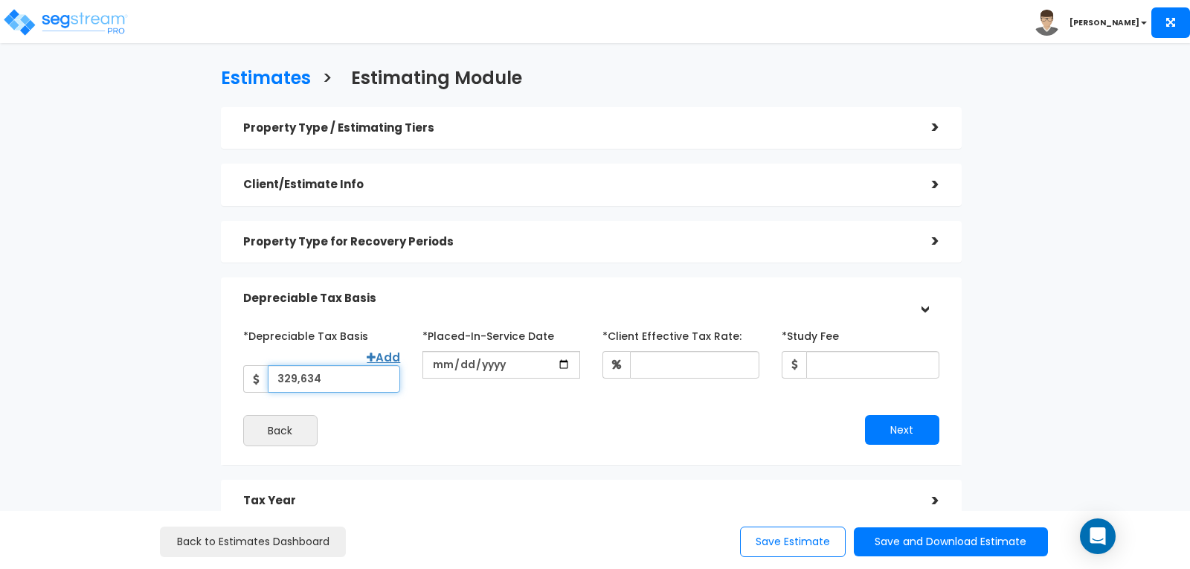
click at [330, 368] on input "329,634" at bounding box center [334, 379] width 132 height 28
click at [936, 183] on div ">" at bounding box center [925, 184] width 30 height 23
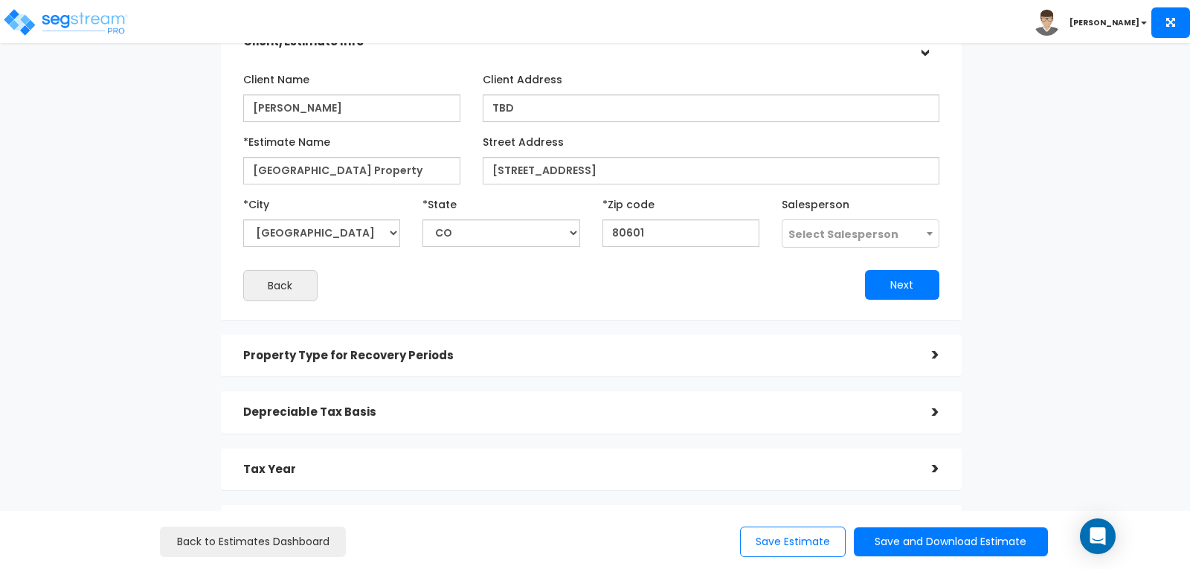
scroll to position [149, 0]
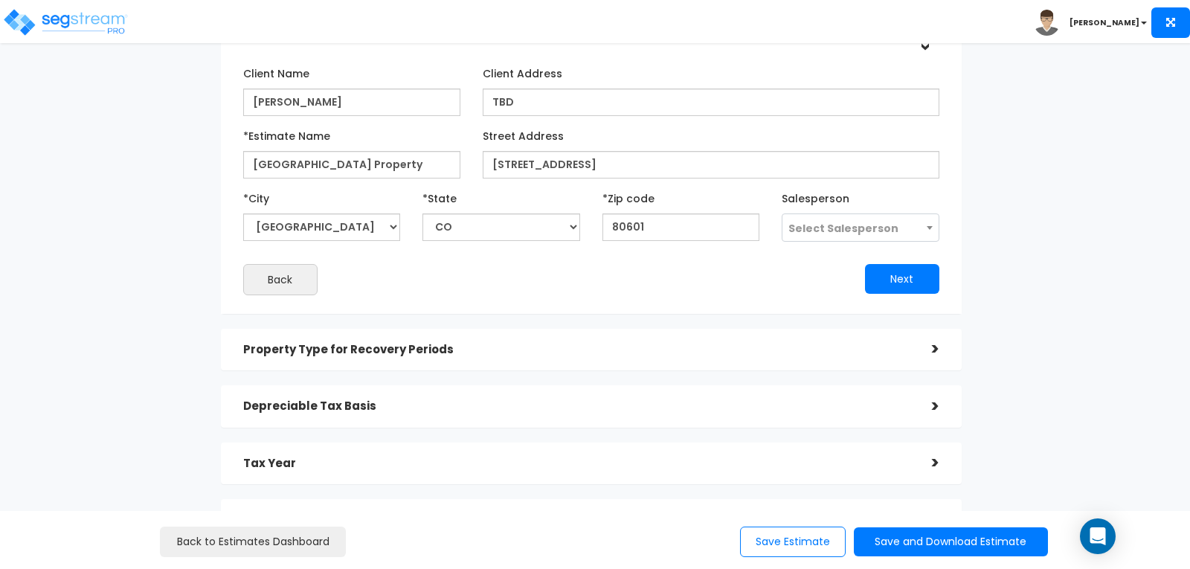
click at [937, 349] on div ">" at bounding box center [925, 349] width 30 height 23
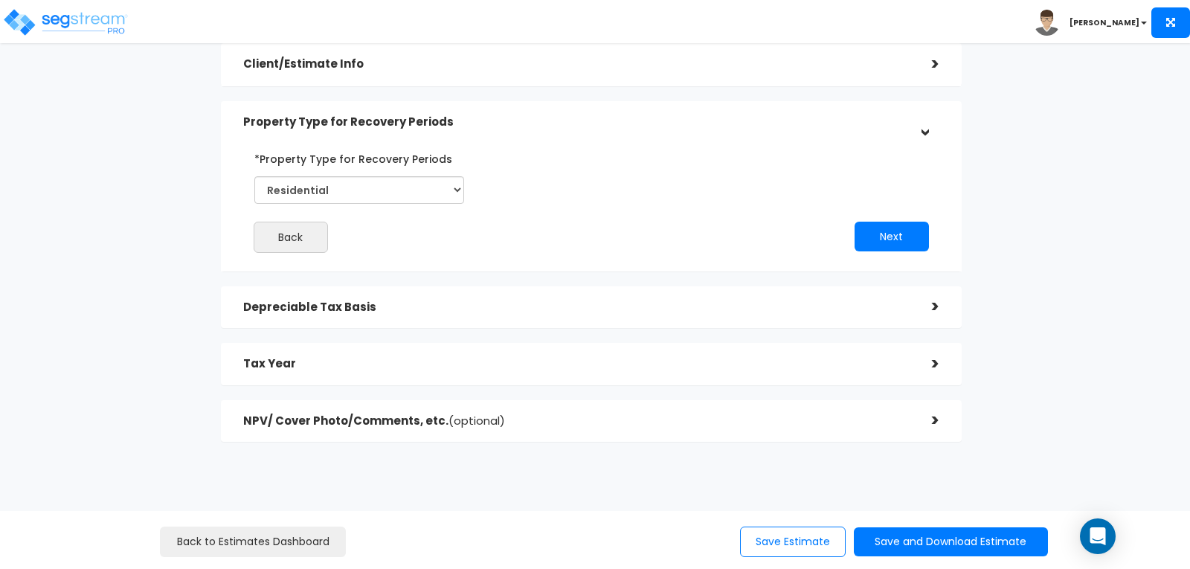
scroll to position [121, 0]
click at [935, 306] on div ">" at bounding box center [925, 306] width 30 height 23
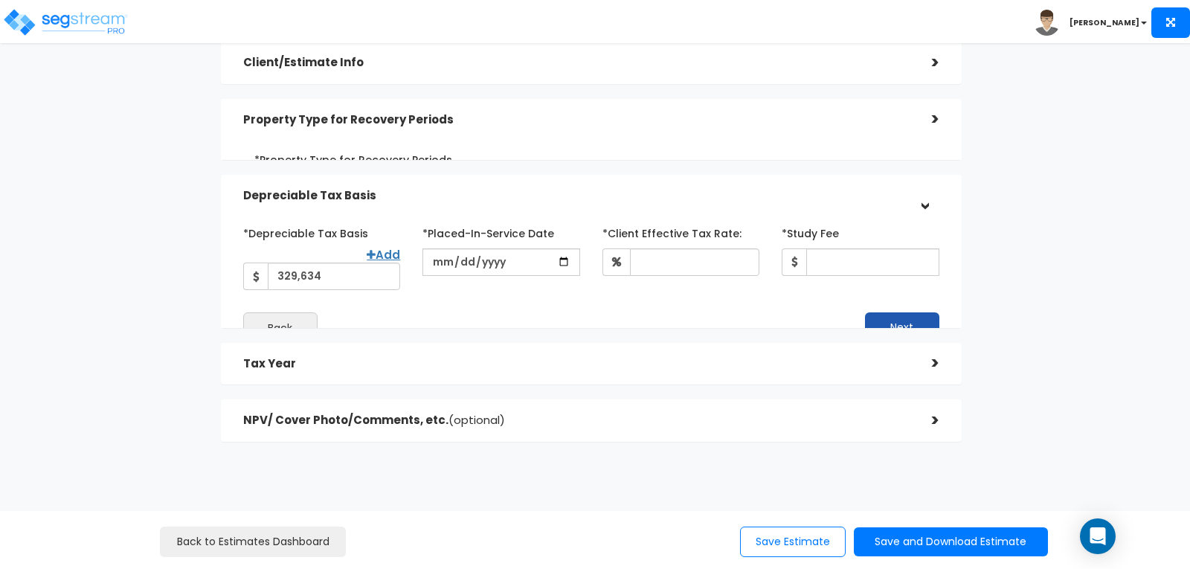
scroll to position [123, 0]
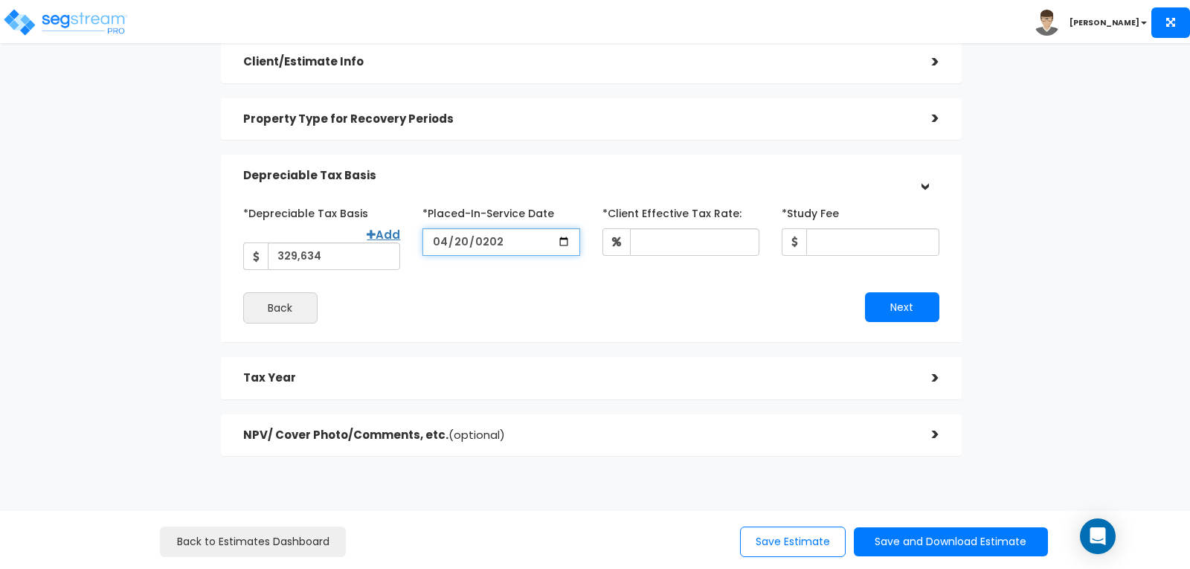
type input "[DATE]"
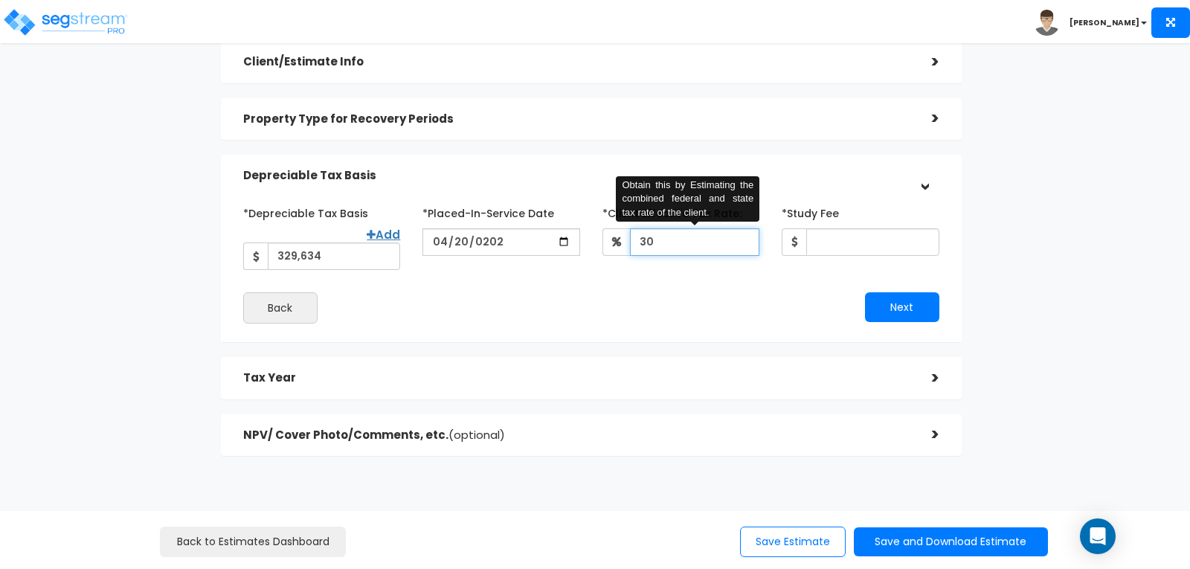
type input "30"
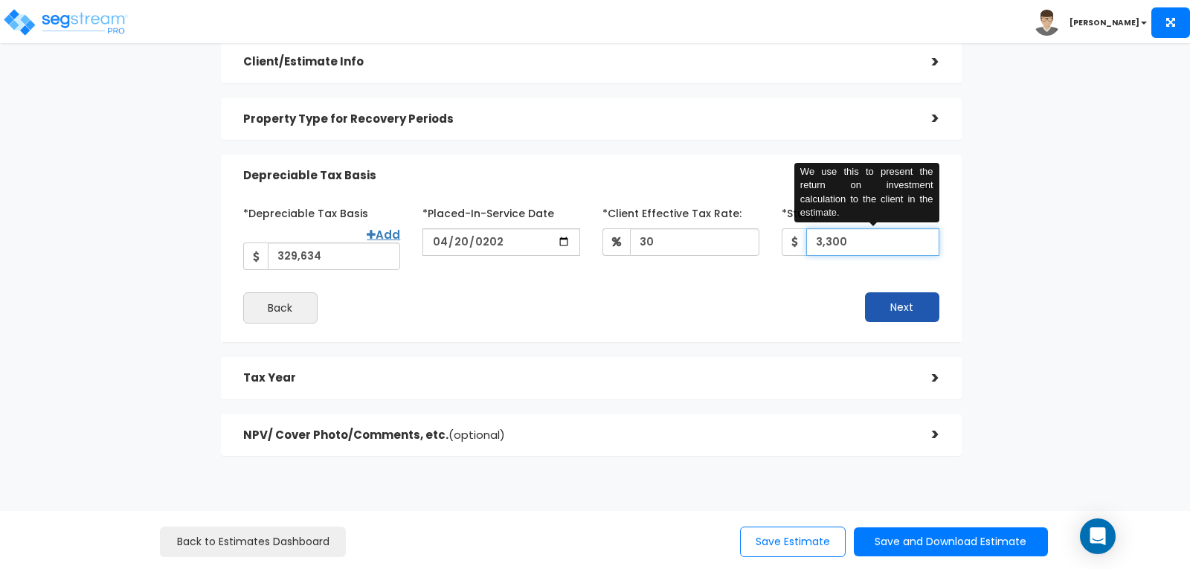
type input "3,300"
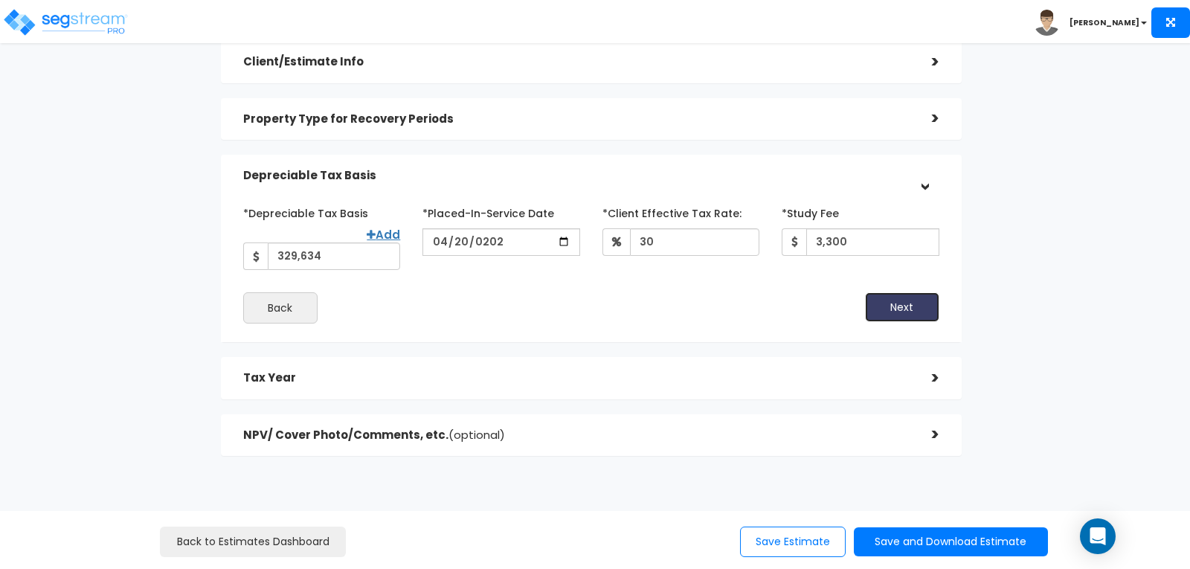
click at [908, 292] on button "Next" at bounding box center [902, 307] width 74 height 30
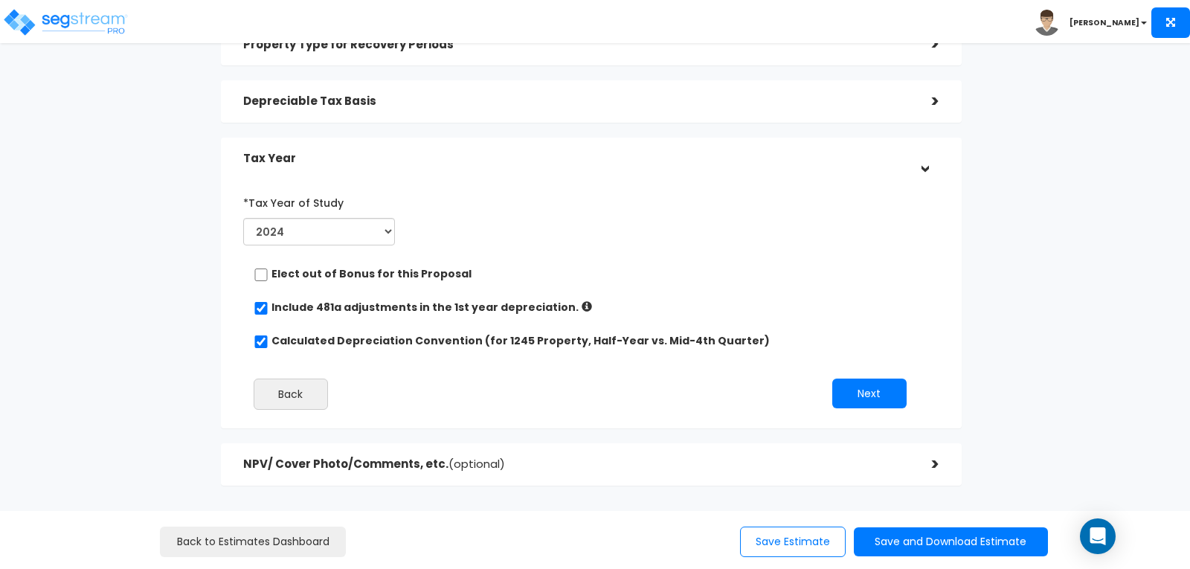
scroll to position [241, 0]
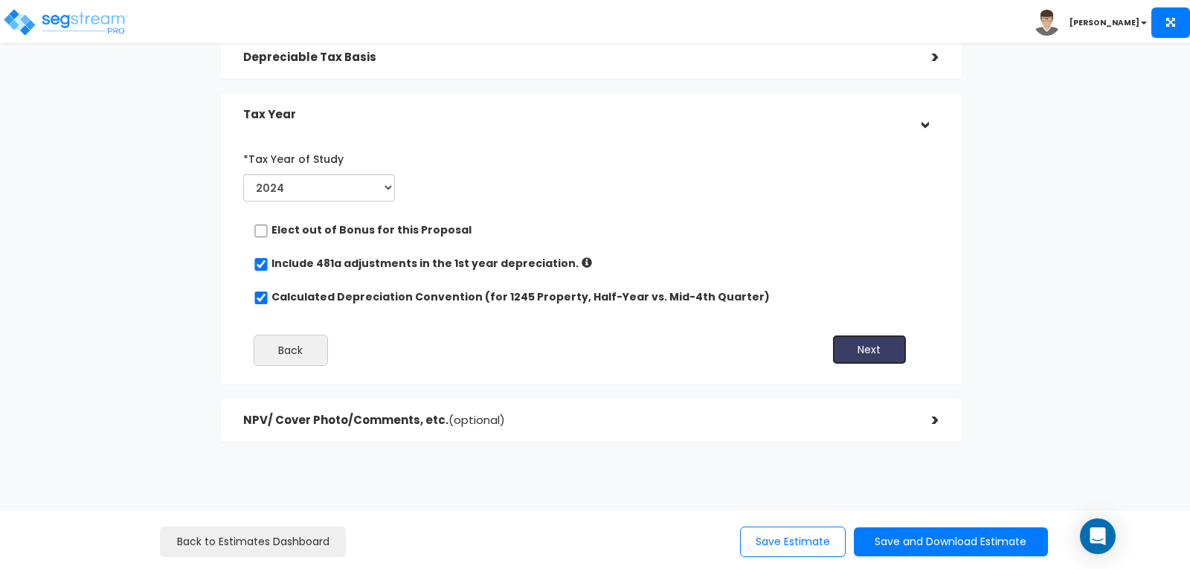
click at [870, 344] on button "Next" at bounding box center [870, 350] width 74 height 30
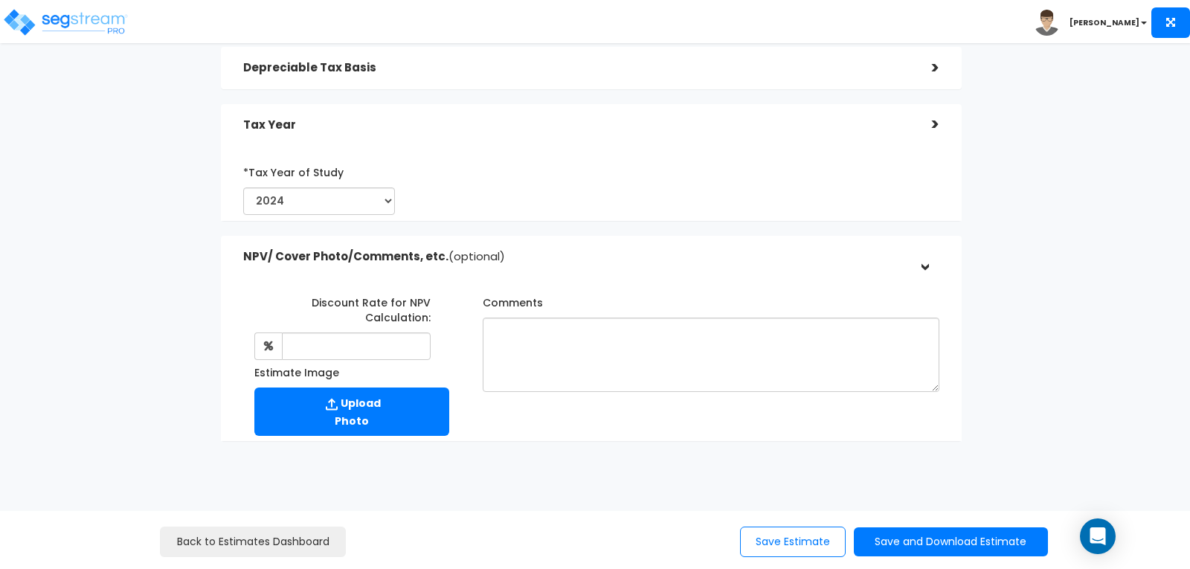
scroll to position [224, 0]
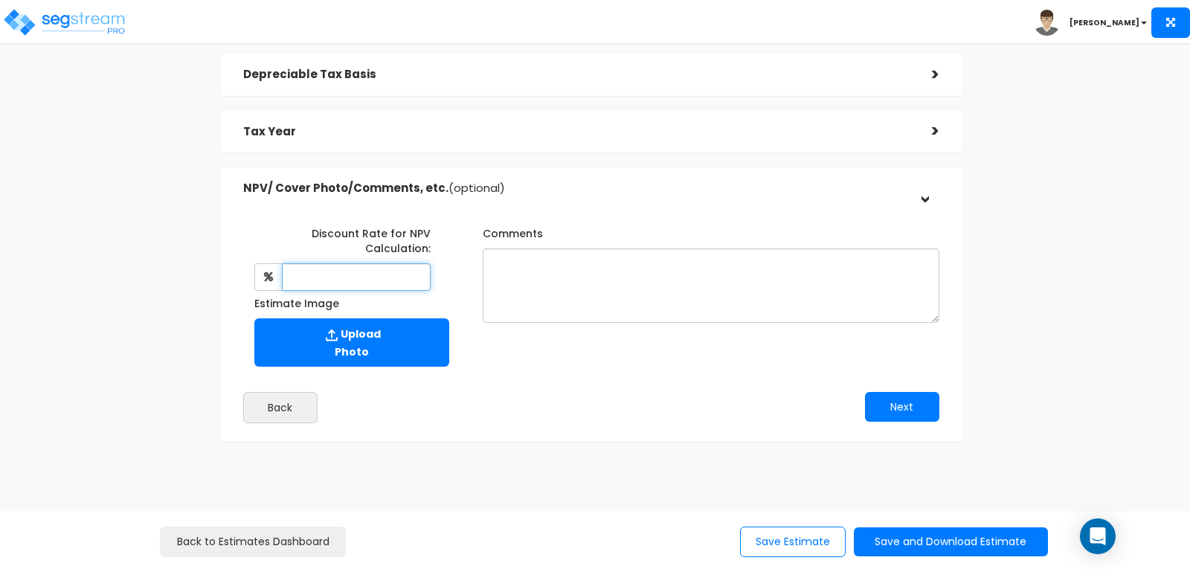
click at [356, 272] on input "text" at bounding box center [357, 277] width 150 height 28
type input "8"
click at [542, 367] on div "Discount Rate for NPV Calculation: 8 Estimate Image Comments" at bounding box center [591, 294] width 719 height 160
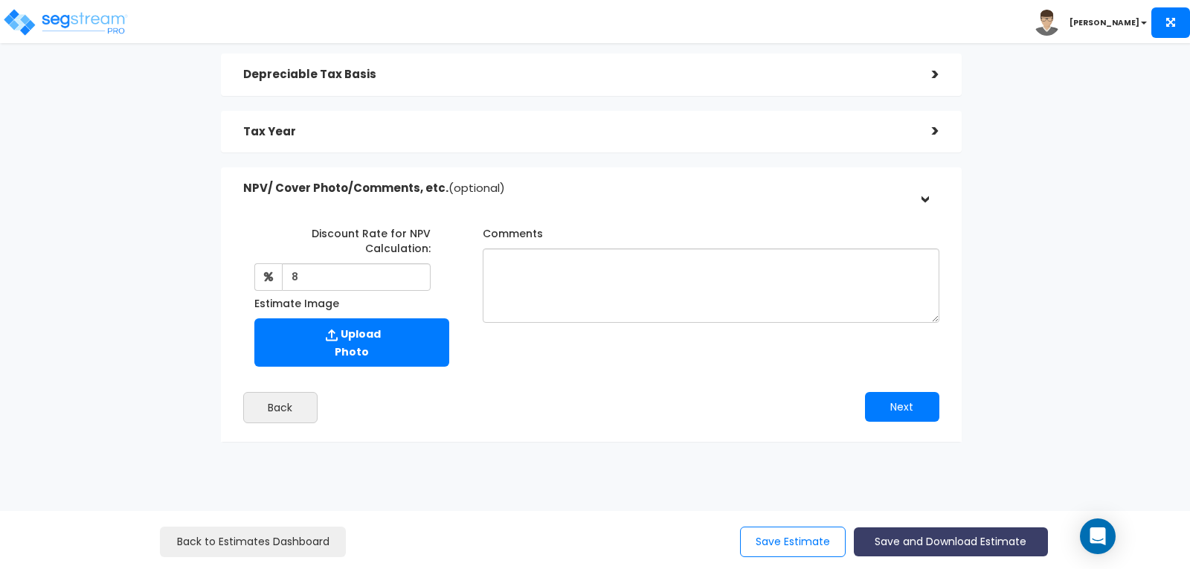
click at [920, 534] on button "Save and Download Estimate" at bounding box center [951, 542] width 194 height 29
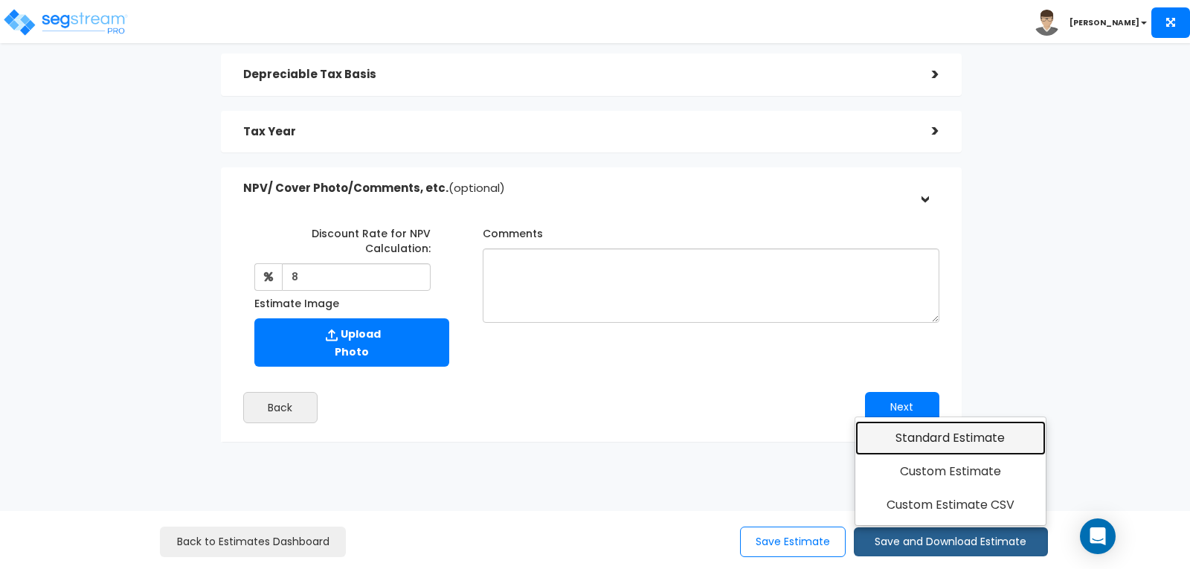
click at [928, 438] on link "Standard Estimate" at bounding box center [951, 438] width 191 height 34
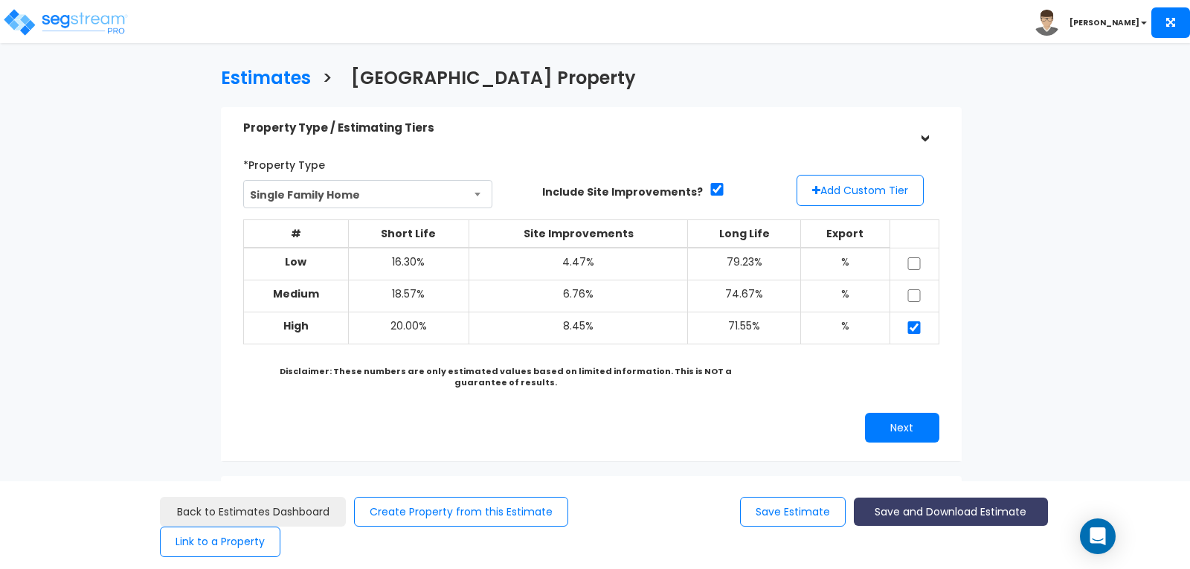
click at [926, 508] on button "Save and Download Estimate" at bounding box center [951, 512] width 194 height 29
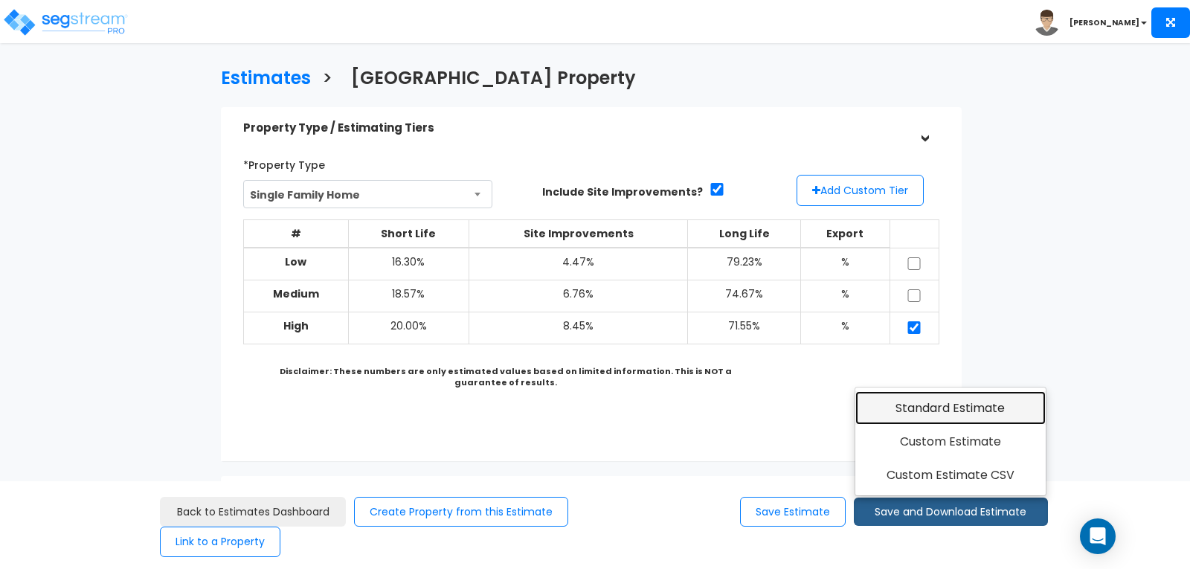
click at [915, 403] on link "Standard Estimate" at bounding box center [951, 408] width 191 height 34
